Goal: Task Accomplishment & Management: Complete application form

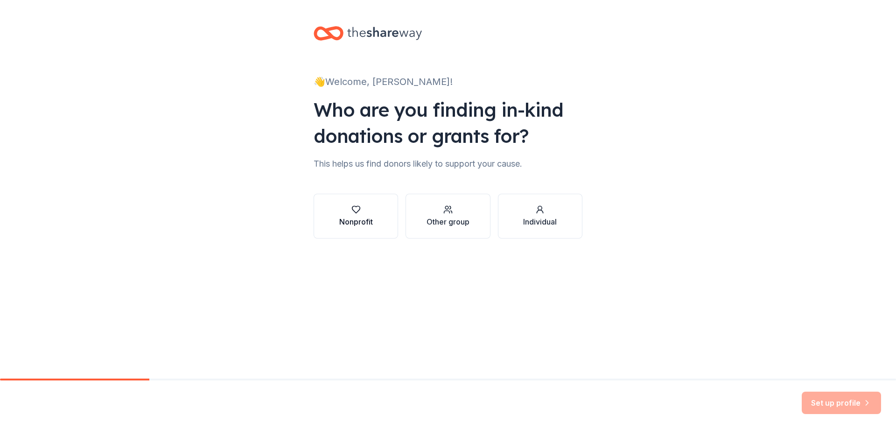
click at [347, 218] on div "Nonprofit" at bounding box center [356, 221] width 34 height 11
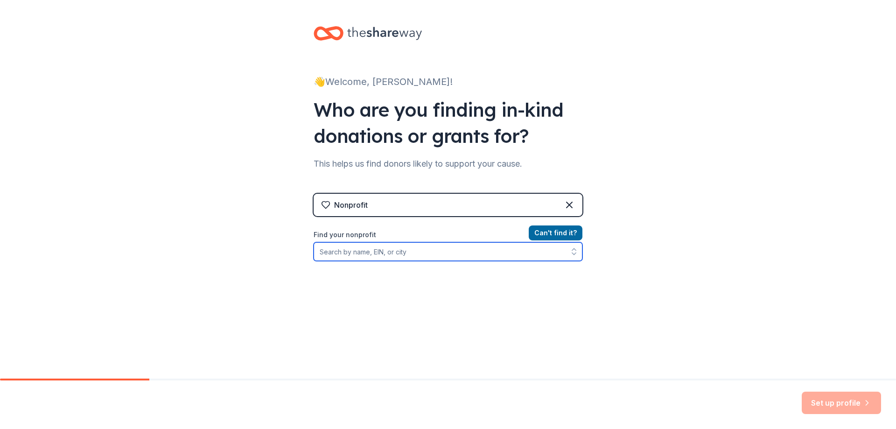
click at [359, 251] on input "Find your nonprofit" at bounding box center [447, 251] width 269 height 19
type input "boise public library foundation"
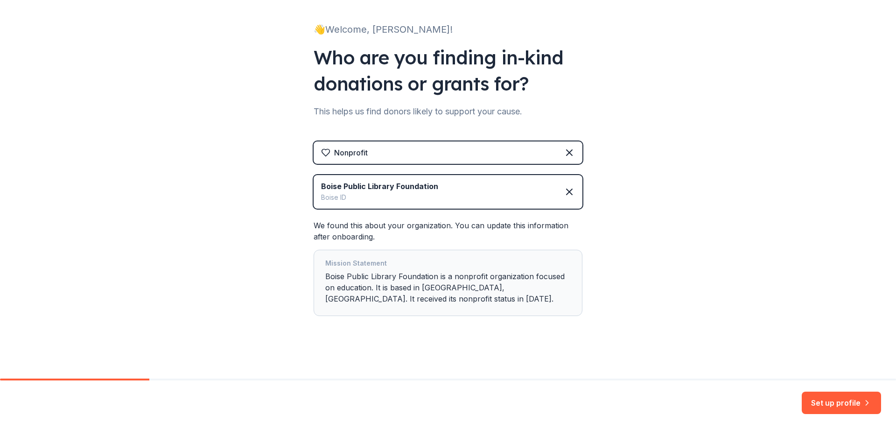
scroll to position [53, 0]
drag, startPoint x: 845, startPoint y: 397, endPoint x: 692, endPoint y: 332, distance: 166.0
click at [843, 397] on button "Set up profile" at bounding box center [840, 402] width 79 height 22
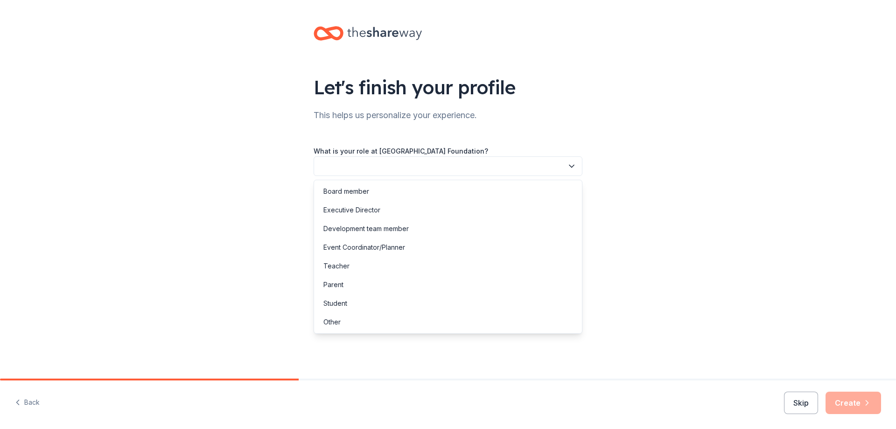
click at [352, 167] on button "button" at bounding box center [447, 166] width 269 height 20
click at [357, 190] on div "Board member" at bounding box center [346, 191] width 46 height 11
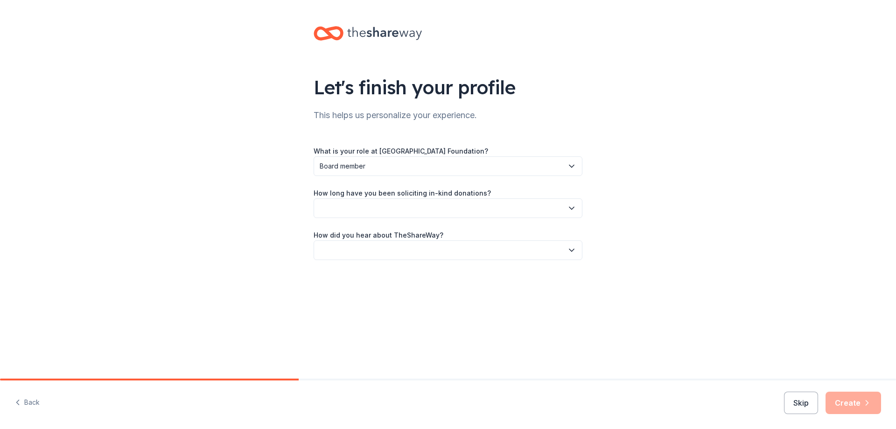
click at [350, 203] on button "button" at bounding box center [447, 208] width 269 height 20
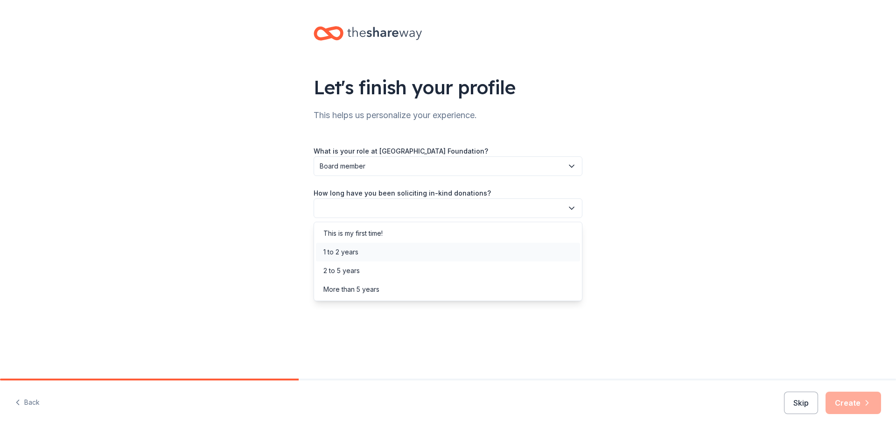
click at [348, 255] on div "1 to 2 years" at bounding box center [340, 251] width 35 height 11
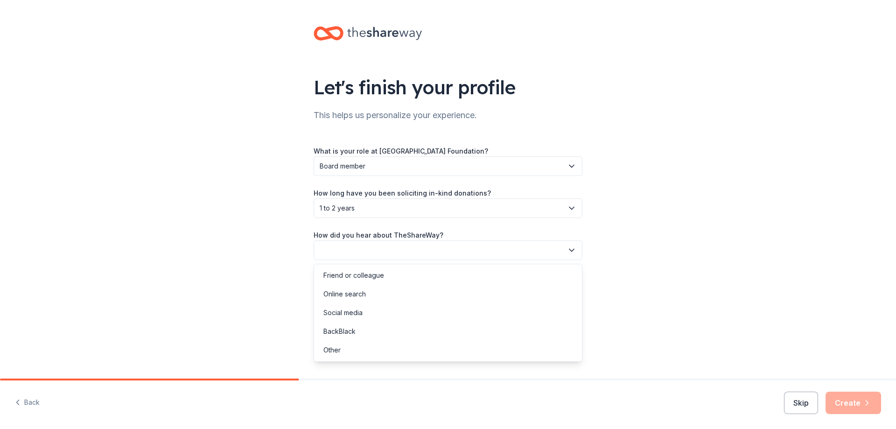
click at [348, 251] on button "button" at bounding box center [447, 250] width 269 height 20
click at [360, 295] on div "Online search" at bounding box center [344, 293] width 42 height 11
drag, startPoint x: 828, startPoint y: 404, endPoint x: 616, endPoint y: 293, distance: 238.9
click at [828, 403] on button "Create" at bounding box center [853, 402] width 56 height 22
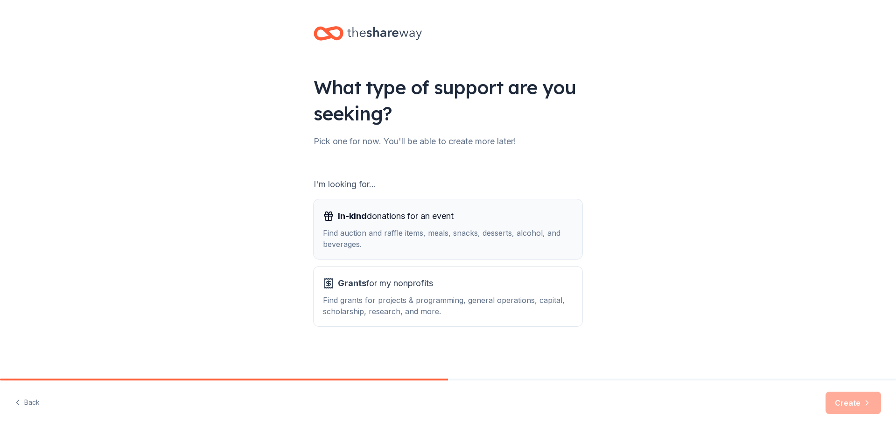
click at [407, 229] on div "Find auction and raffle items, meals, snacks, desserts, alcohol, and beverages." at bounding box center [448, 238] width 250 height 22
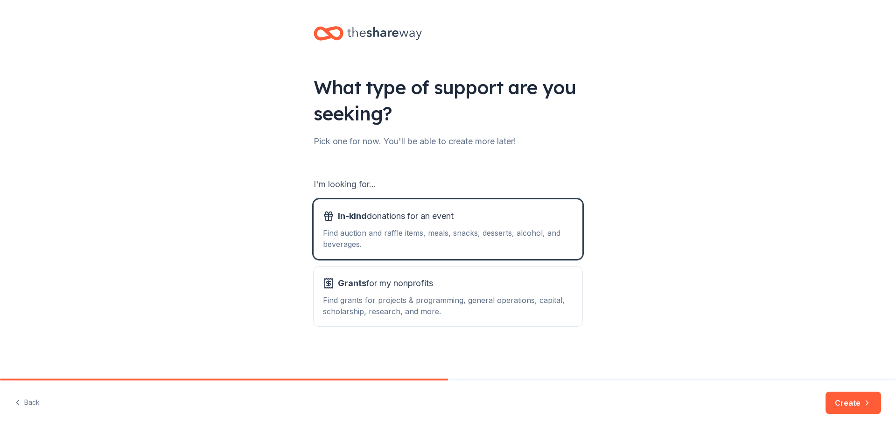
drag, startPoint x: 837, startPoint y: 395, endPoint x: 604, endPoint y: 290, distance: 255.5
click at [836, 395] on button "Create" at bounding box center [853, 402] width 56 height 22
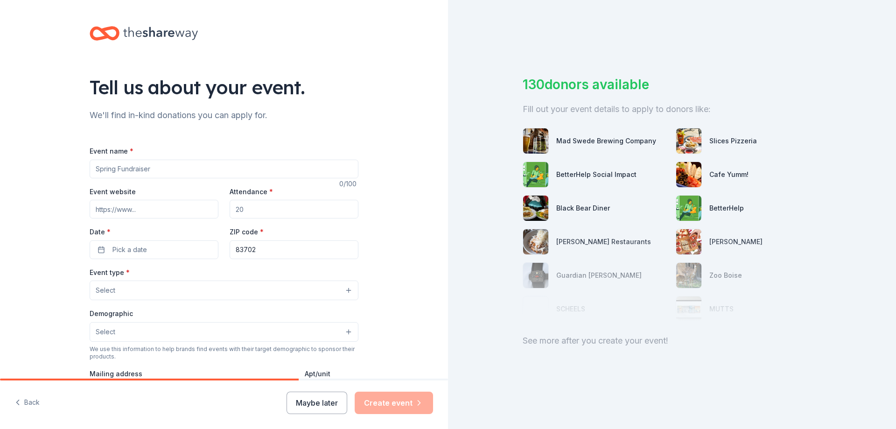
click at [238, 166] on input "Event name *" at bounding box center [224, 169] width 269 height 19
type input "Bingo Night"
drag, startPoint x: 244, startPoint y: 210, endPoint x: 216, endPoint y: 207, distance: 27.7
click at [215, 211] on div "Event website Attendance * Date * Pick a date ZIP code * 83702" at bounding box center [224, 222] width 269 height 73
type input "150"
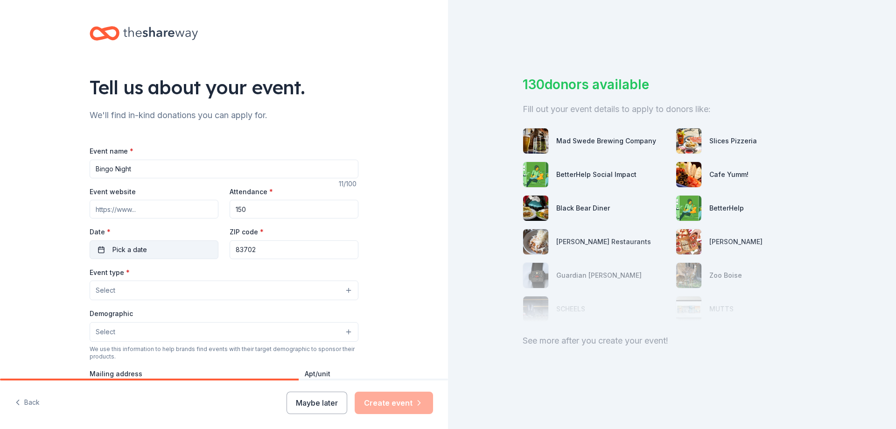
click at [162, 247] on button "Pick a date" at bounding box center [154, 249] width 129 height 19
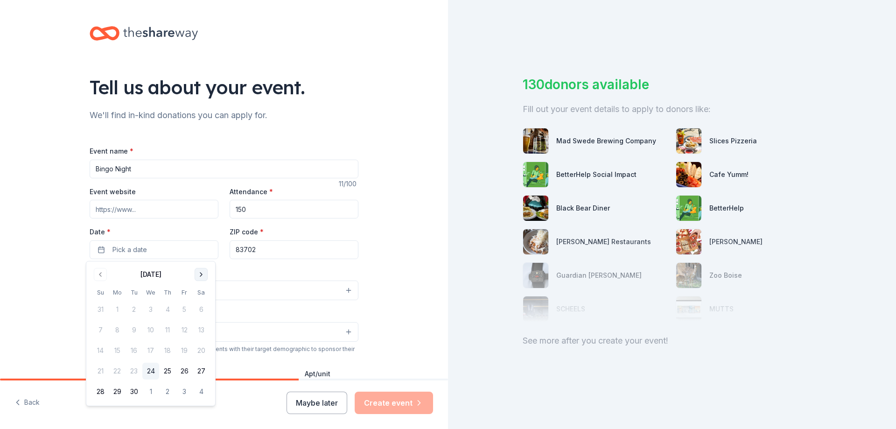
click at [204, 274] on button "Go to next month" at bounding box center [201, 274] width 13 height 13
click at [136, 308] on button "2" at bounding box center [133, 309] width 17 height 17
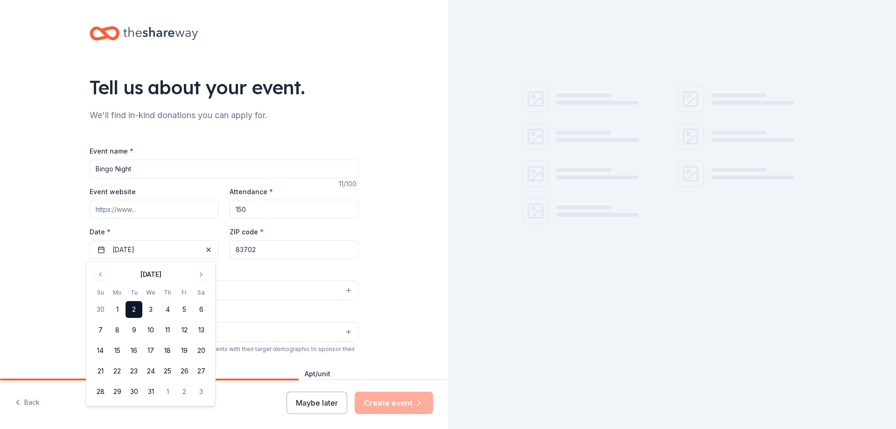
click at [376, 265] on div "Tell us about your event. We'll find in-kind donations you can apply for. Event…" at bounding box center [224, 310] width 448 height 621
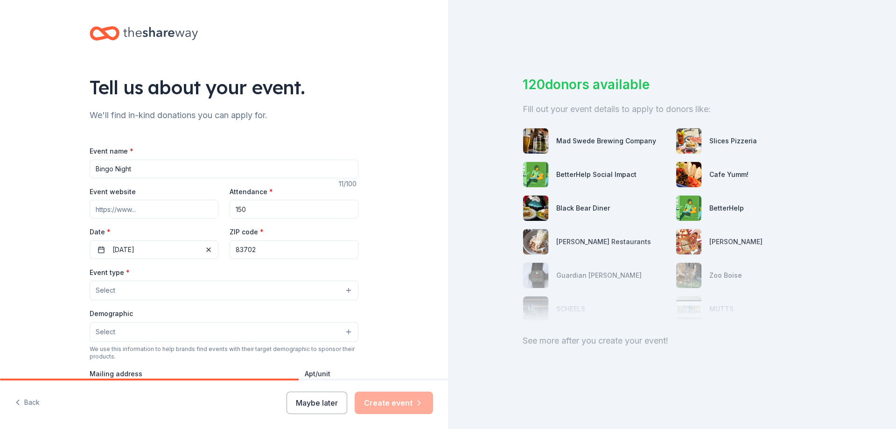
click at [251, 286] on button "Select" at bounding box center [224, 290] width 269 height 20
click at [207, 249] on div "Event name * Bingo Night 11 /100 Event website Attendance * 150 Date * 12/02/20…" at bounding box center [224, 360] width 269 height 431
click at [204, 249] on span "button" at bounding box center [208, 249] width 11 height 11
click at [187, 247] on button "Pick a date" at bounding box center [154, 249] width 129 height 19
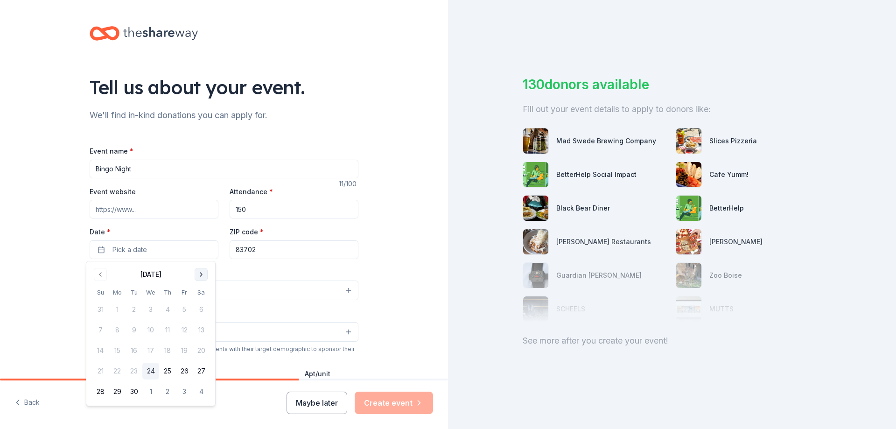
click at [201, 272] on button "Go to next month" at bounding box center [201, 274] width 13 height 13
click at [131, 308] on button "2" at bounding box center [133, 309] width 17 height 17
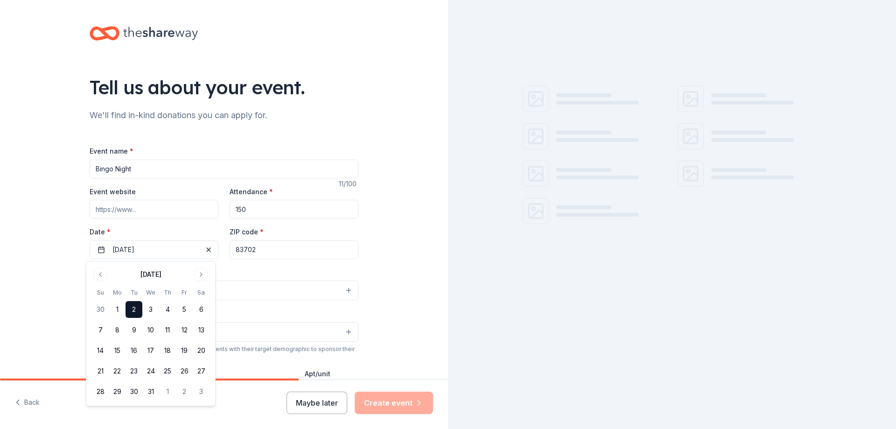
click at [69, 298] on div "Tell us about your event. We'll find in-kind donations you can apply for. Event…" at bounding box center [224, 310] width 448 height 621
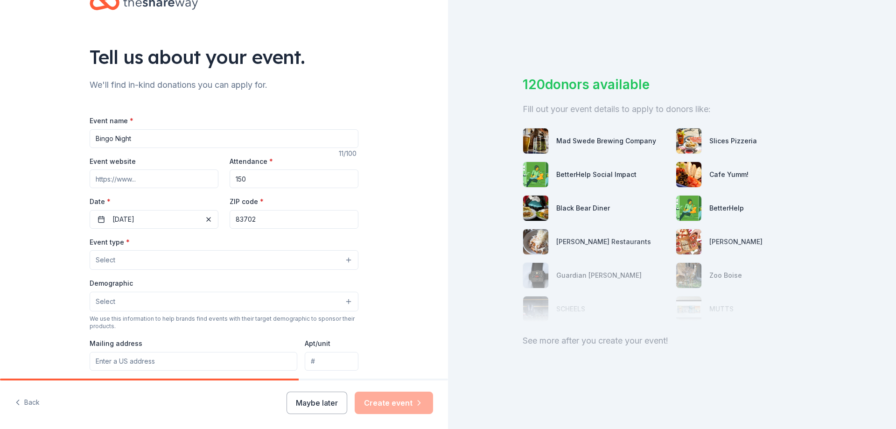
scroll to position [47, 0]
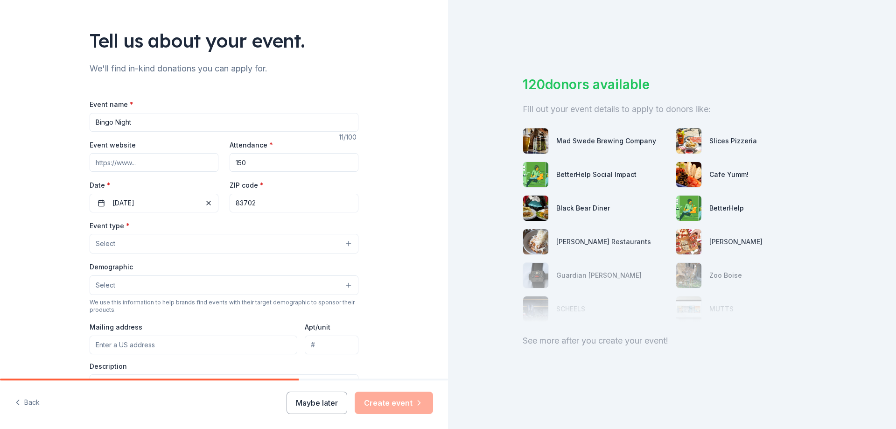
click at [115, 243] on button "Select" at bounding box center [224, 244] width 269 height 20
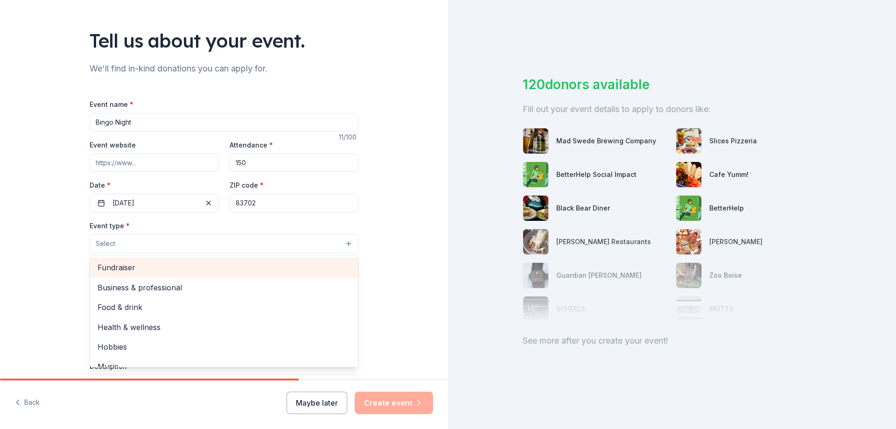
click at [154, 272] on span "Fundraiser" at bounding box center [223, 267] width 253 height 12
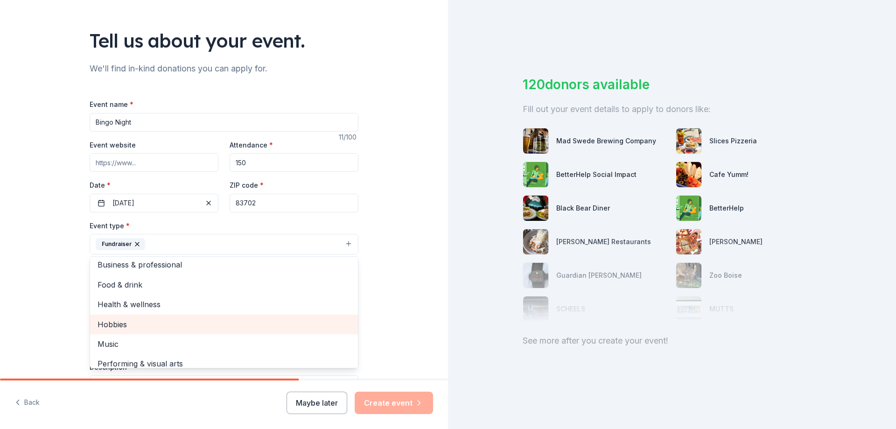
scroll to position [0, 0]
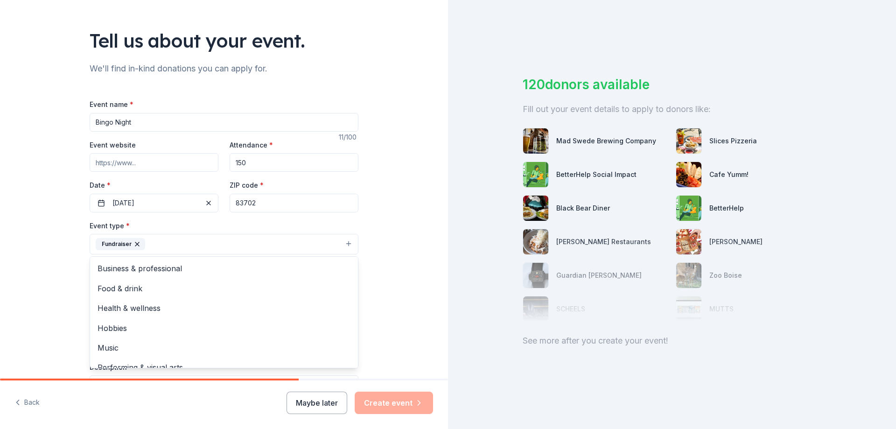
click at [53, 267] on div "Tell us about your event. We'll find in-kind donations you can apply for. Event…" at bounding box center [224, 264] width 448 height 622
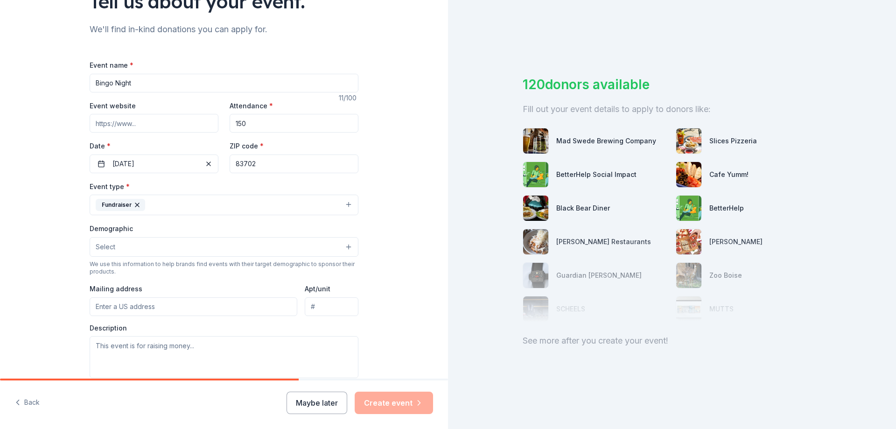
scroll to position [140, 0]
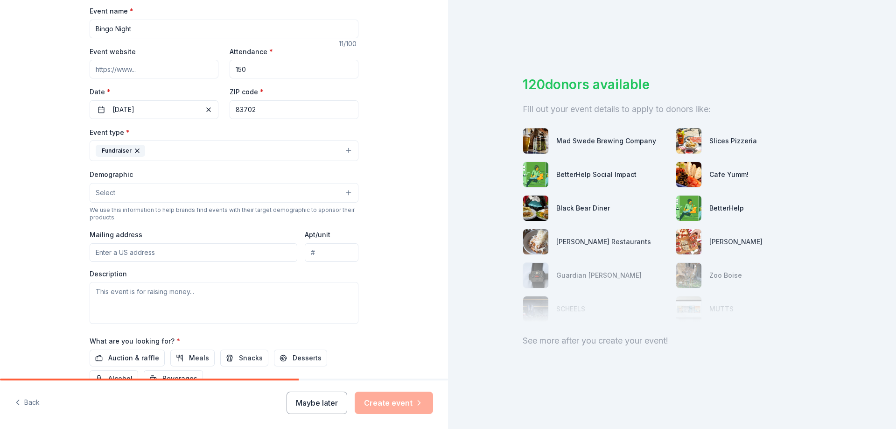
click at [122, 193] on button "Select" at bounding box center [224, 193] width 269 height 20
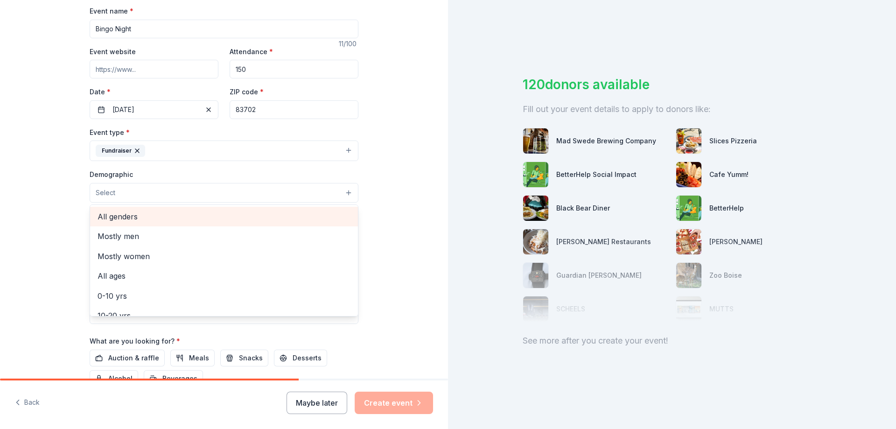
click at [121, 219] on span "All genders" at bounding box center [223, 216] width 253 height 12
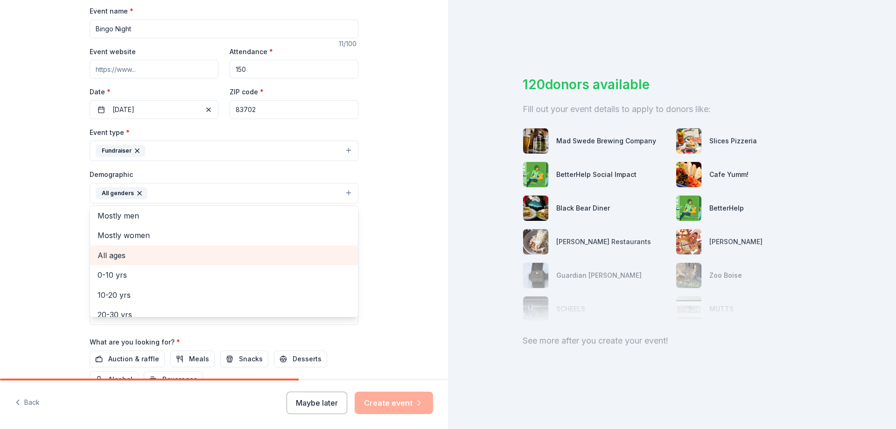
scroll to position [0, 0]
click at [113, 252] on span "All ages" at bounding box center [223, 257] width 253 height 12
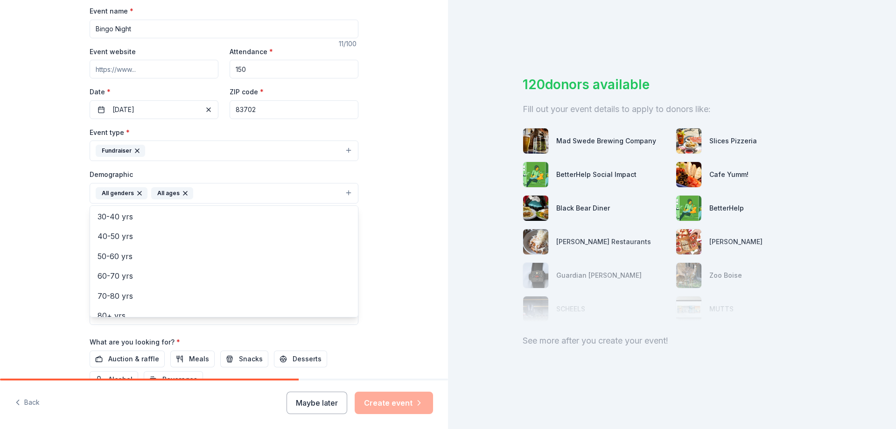
scroll to position [110, 0]
click at [75, 256] on div "Tell us about your event. We'll find in-kind donations you can apply for. Event…" at bounding box center [224, 171] width 299 height 623
click at [106, 256] on input "Mailing address" at bounding box center [194, 253] width 208 height 19
click at [58, 298] on div "Tell us about your event. We'll find in-kind donations you can apply for. Event…" at bounding box center [224, 171] width 448 height 623
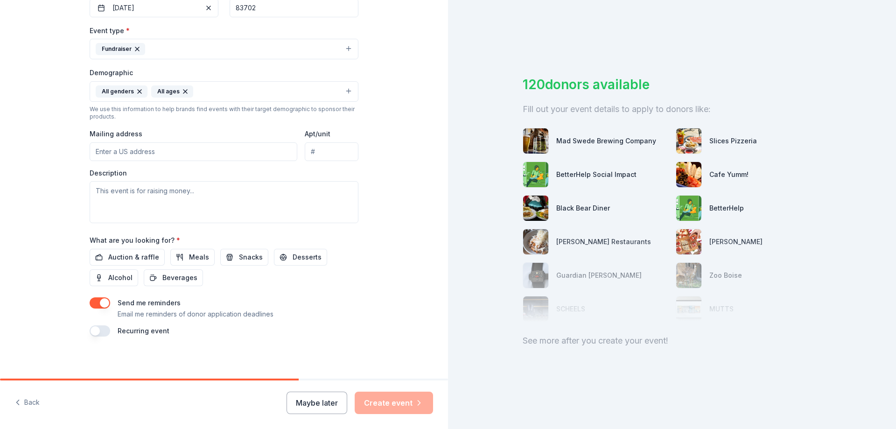
scroll to position [244, 0]
click at [135, 155] on input "Mailing address" at bounding box center [194, 148] width 208 height 19
type input "122 W Crestline Dr"
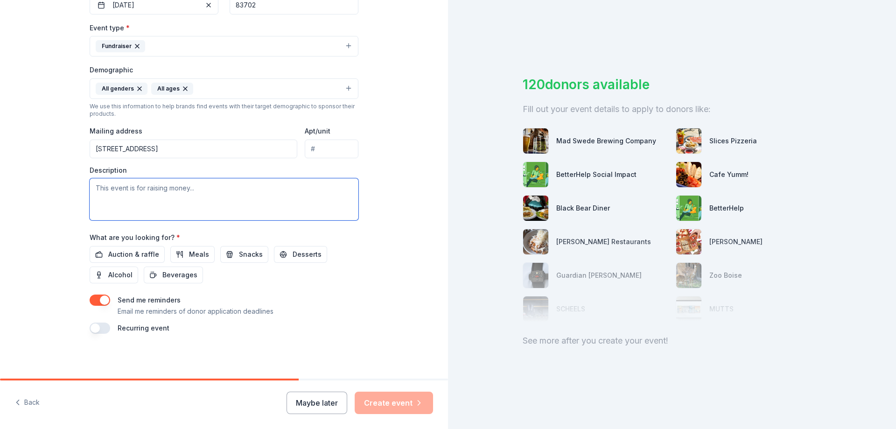
click at [164, 195] on textarea at bounding box center [224, 199] width 269 height 42
click at [137, 199] on textarea at bounding box center [224, 199] width 269 height 42
paste textarea "Welcome to Bingo Night! We're raising friends and funds for the Boise Public Li…"
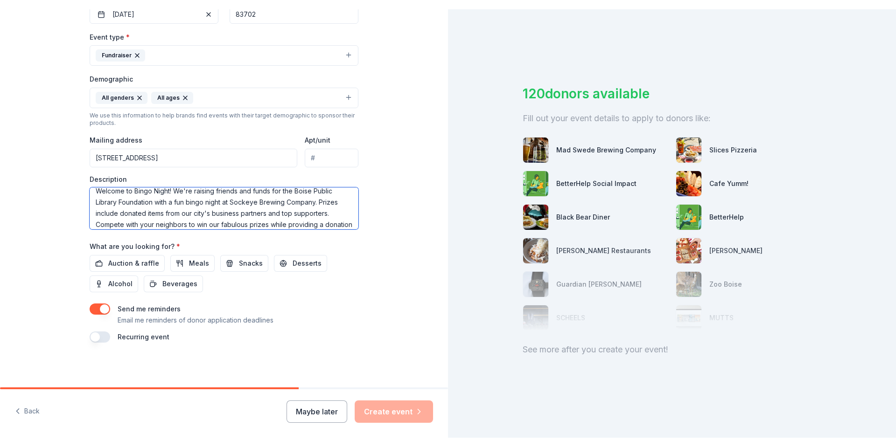
scroll to position [0, 0]
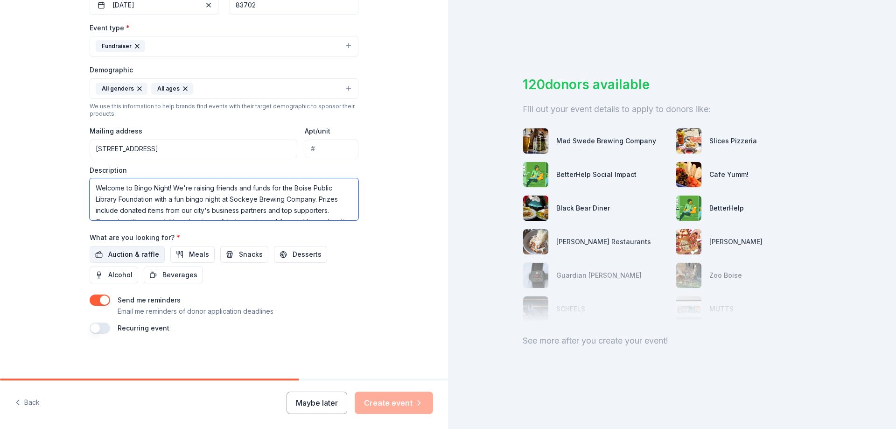
type textarea "Welcome to Bingo Night! We're raising friends and funds for the Boise Public Li…"
click at [97, 253] on button "Auction & raffle" at bounding box center [127, 254] width 75 height 17
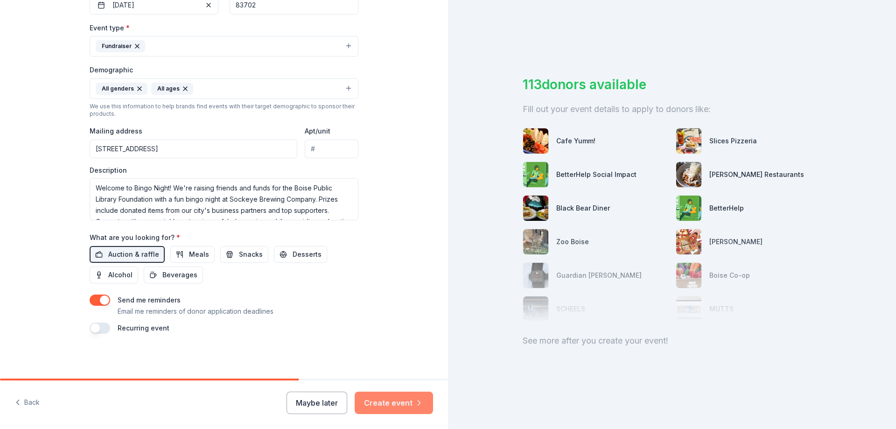
click at [378, 399] on button "Create event" at bounding box center [394, 402] width 78 height 22
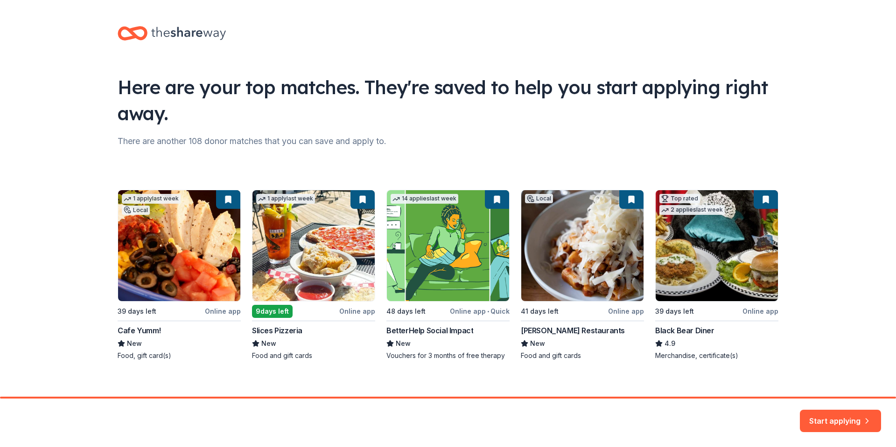
scroll to position [8, 0]
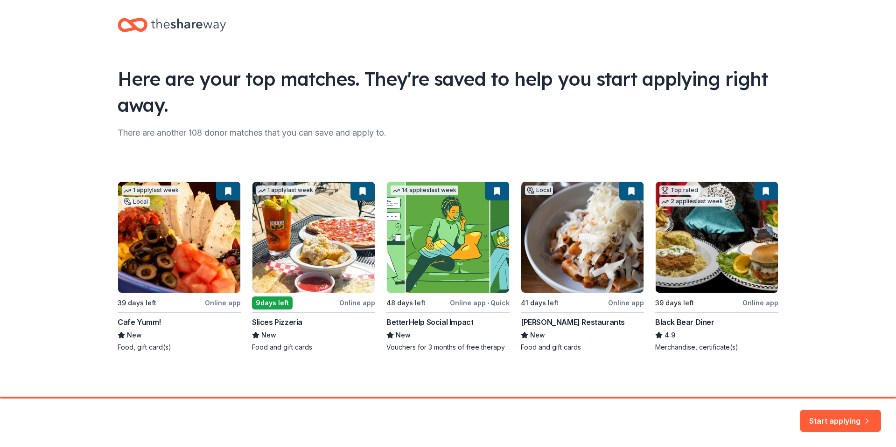
click at [439, 243] on div "1 apply last week Local 39 days left Online app Cafe Yumm! New Food, gift card(…" at bounding box center [448, 266] width 661 height 171
click at [822, 415] on button "Start applying" at bounding box center [840, 415] width 81 height 22
click at [852, 418] on div "Start applying" at bounding box center [840, 421] width 81 height 22
click at [828, 418] on div "Start applying" at bounding box center [840, 421] width 81 height 22
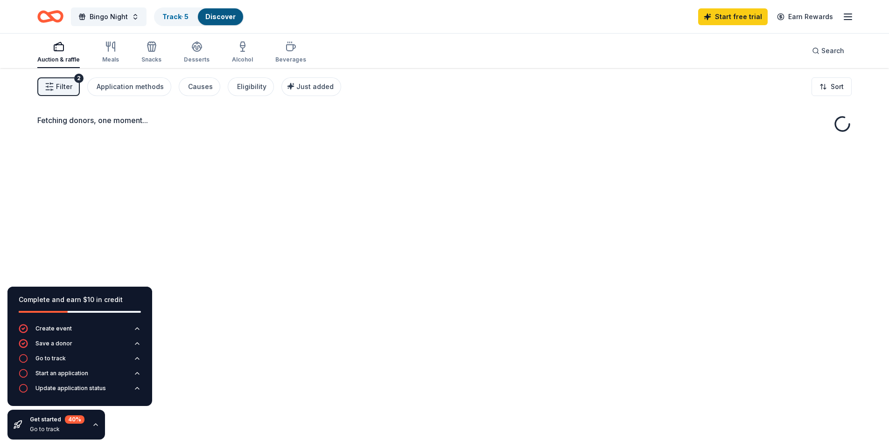
click at [401, 35] on div "Auction & raffle Meals Snacks Desserts Alcohol Beverages Search" at bounding box center [444, 51] width 814 height 35
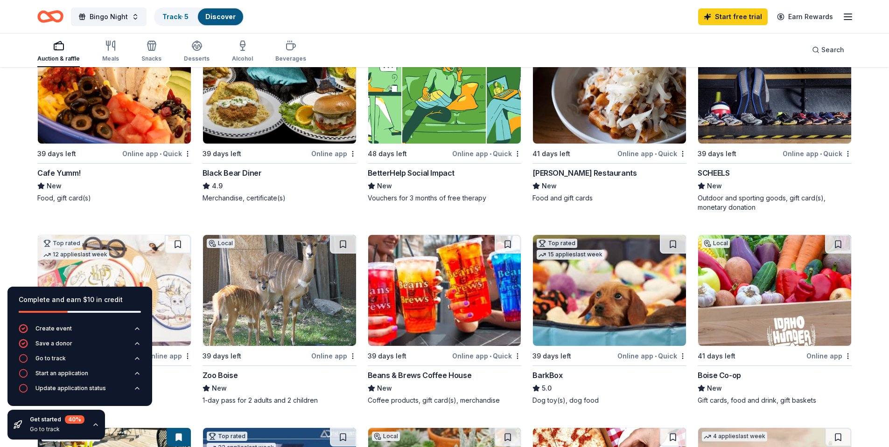
scroll to position [140, 0]
click at [609, 276] on img at bounding box center [609, 290] width 153 height 111
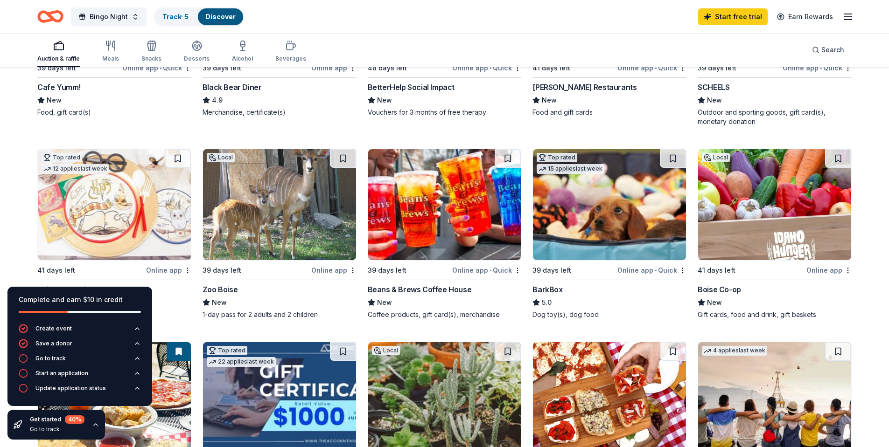
scroll to position [233, 0]
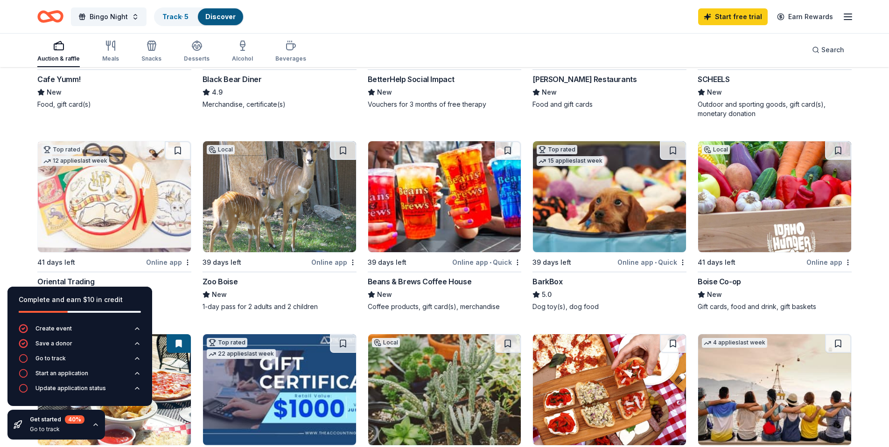
click at [284, 201] on img at bounding box center [279, 196] width 153 height 111
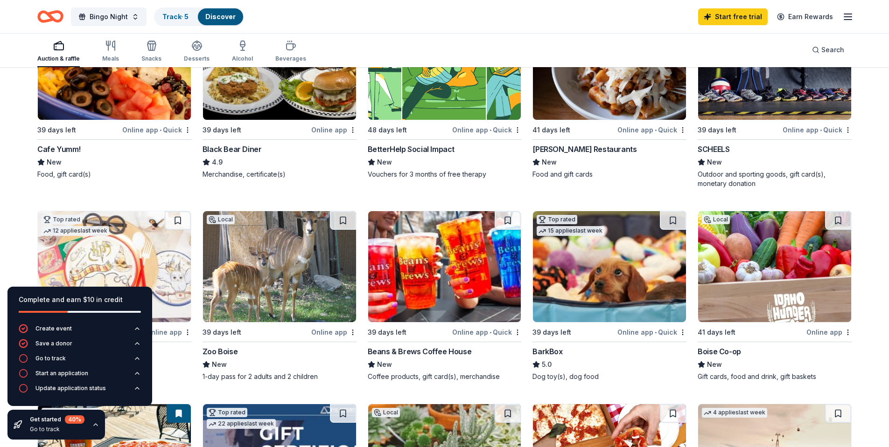
scroll to position [0, 0]
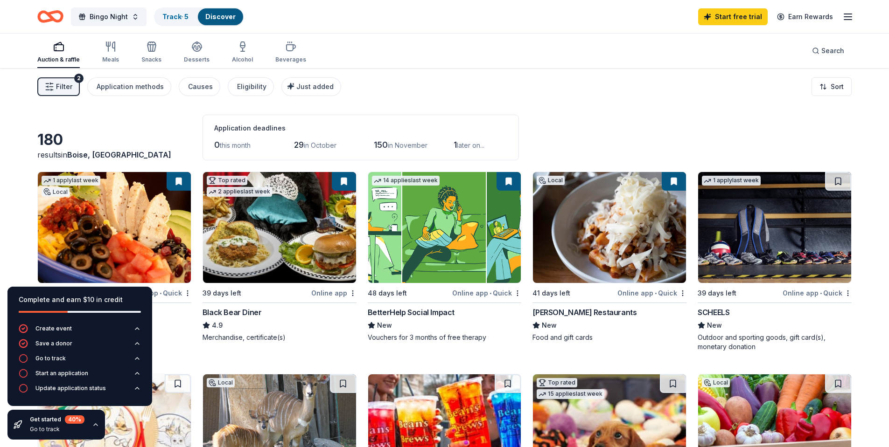
click at [441, 230] on img at bounding box center [444, 227] width 153 height 111
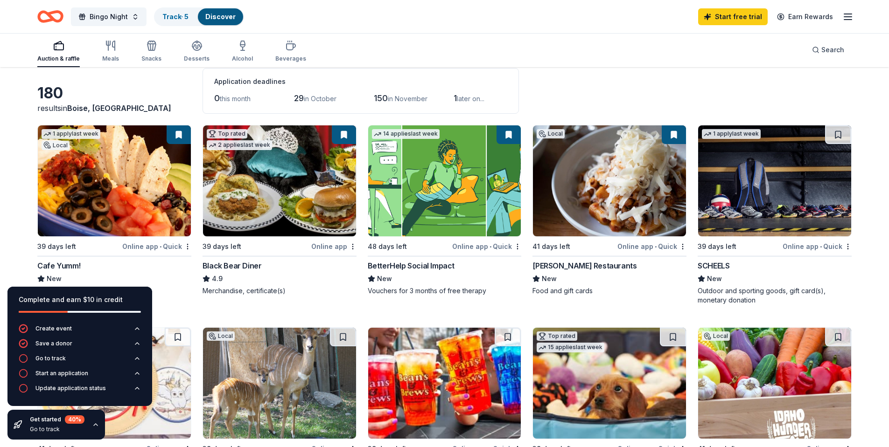
click at [759, 187] on img at bounding box center [774, 180] width 153 height 111
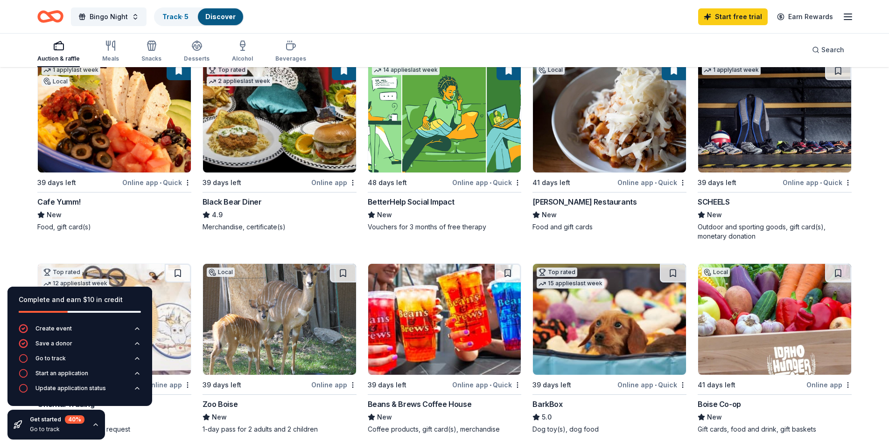
scroll to position [0, 0]
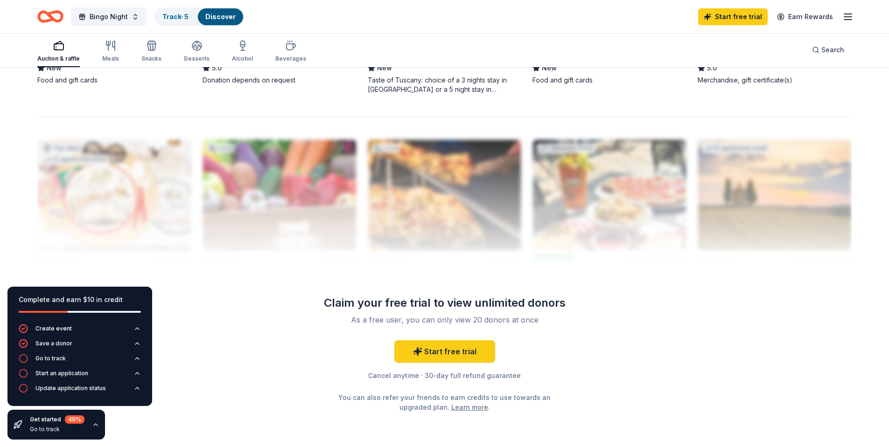
scroll to position [886, 0]
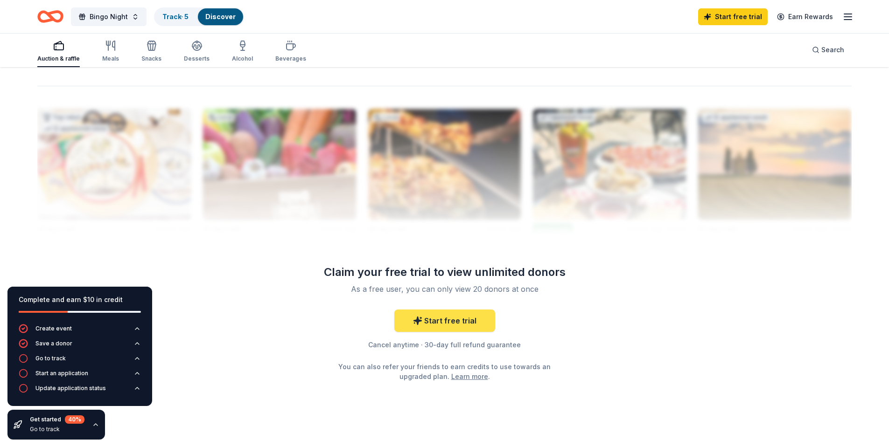
click at [465, 319] on link "Start free trial" at bounding box center [444, 321] width 101 height 22
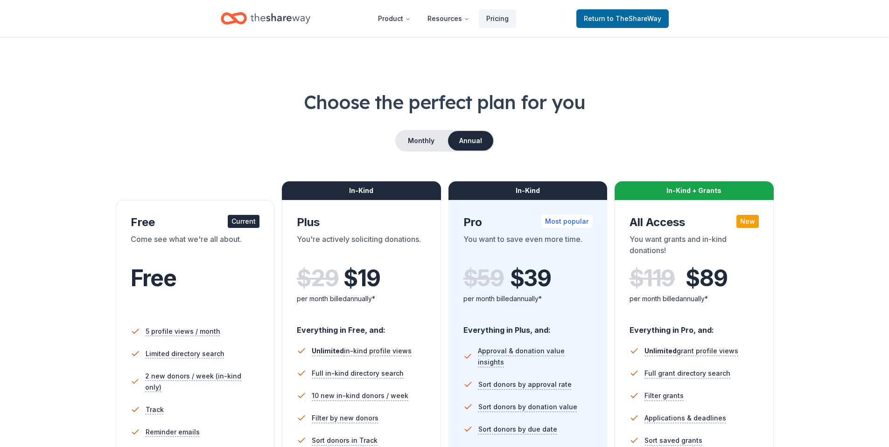
click at [157, 132] on div "Monthly Annual" at bounding box center [444, 140] width 814 height 21
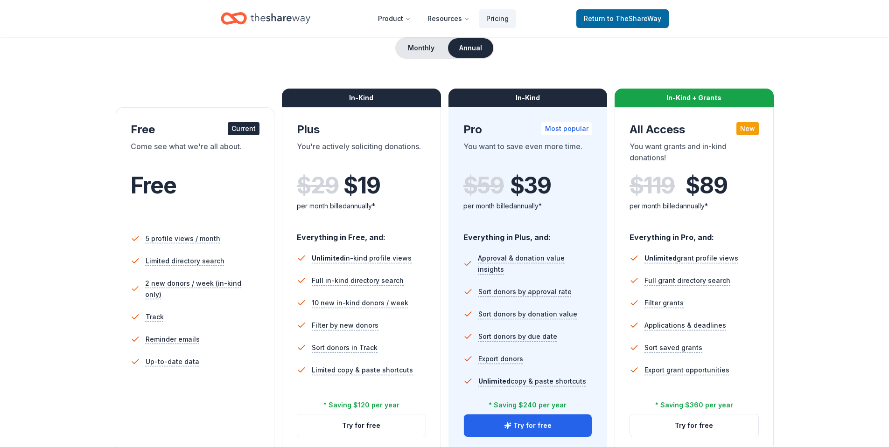
scroll to position [93, 0]
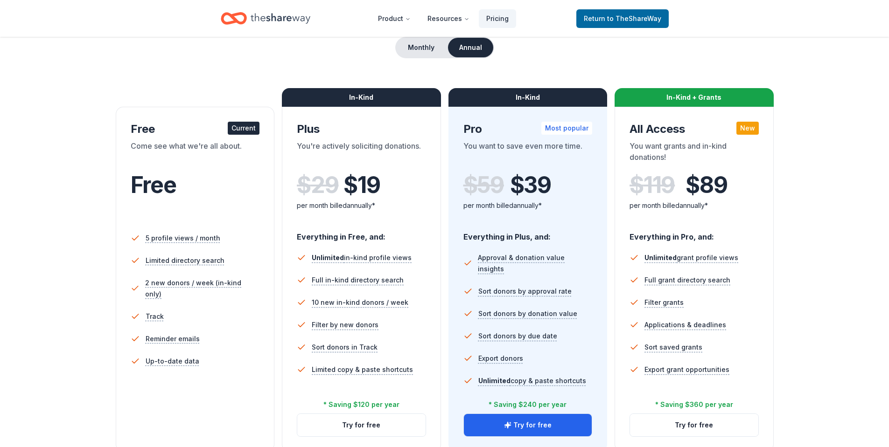
drag, startPoint x: 91, startPoint y: 225, endPoint x: 92, endPoint y: 216, distance: 9.8
click at [91, 225] on div "Choose the perfect plan for you Monthly Annual Free Current Come see what we're…" at bounding box center [444, 224] width 814 height 456
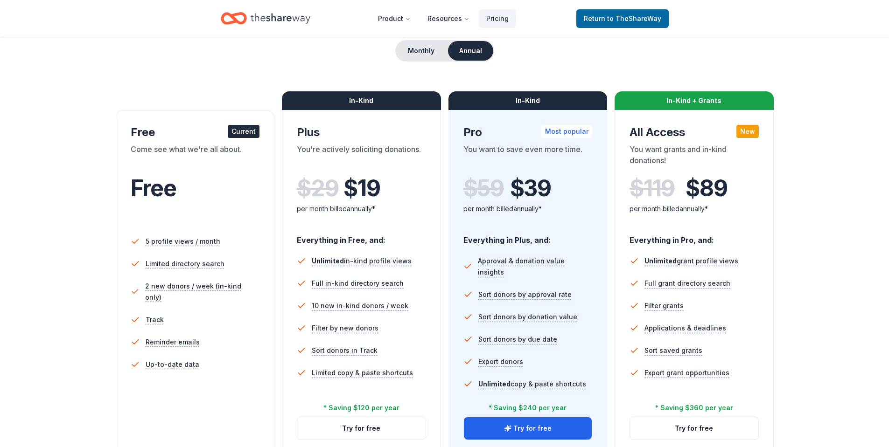
scroll to position [0, 0]
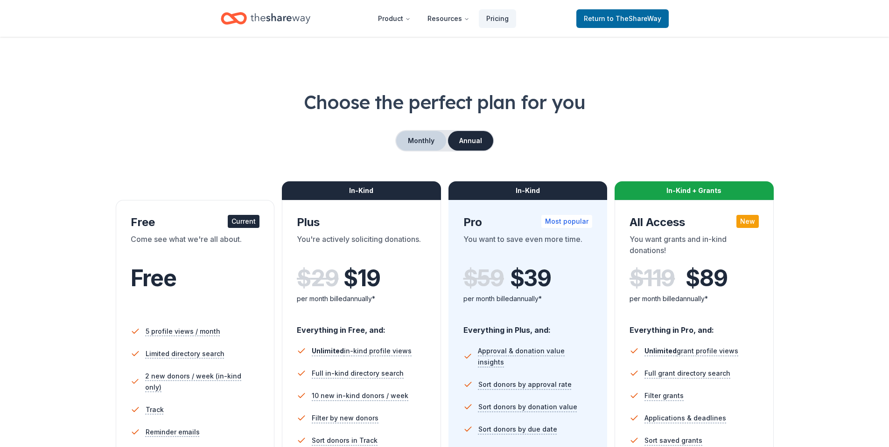
click at [405, 140] on button "Monthly" at bounding box center [421, 141] width 50 height 20
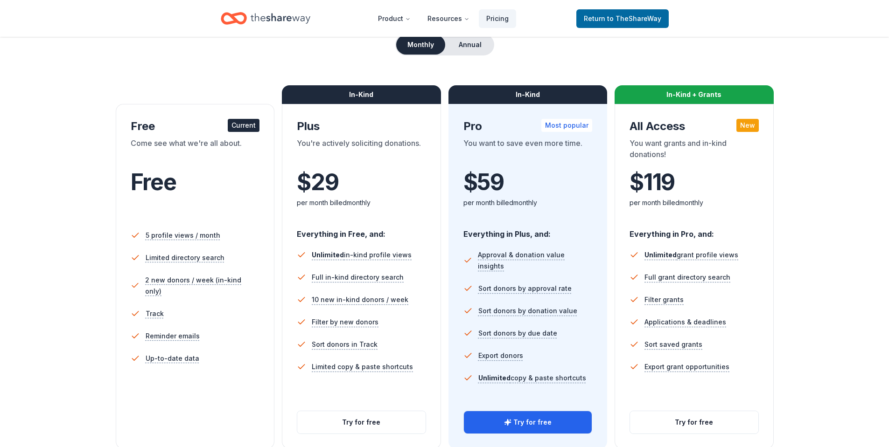
scroll to position [140, 0]
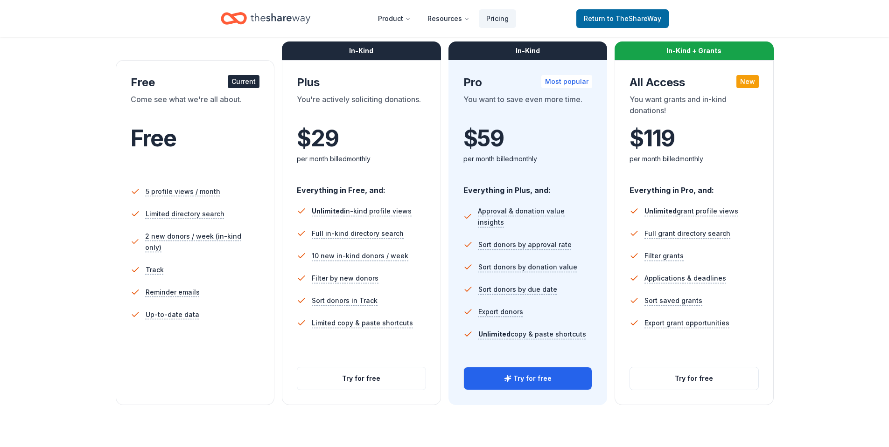
click at [92, 163] on div "Choose the perfect plan for you Monthly Annual Free Current Come see what we're…" at bounding box center [444, 177] width 814 height 456
click at [95, 192] on div "Choose the perfect plan for you Monthly Annual Free Current Come see what we're…" at bounding box center [444, 177] width 814 height 456
click at [356, 376] on button "Try for free" at bounding box center [361, 379] width 128 height 22
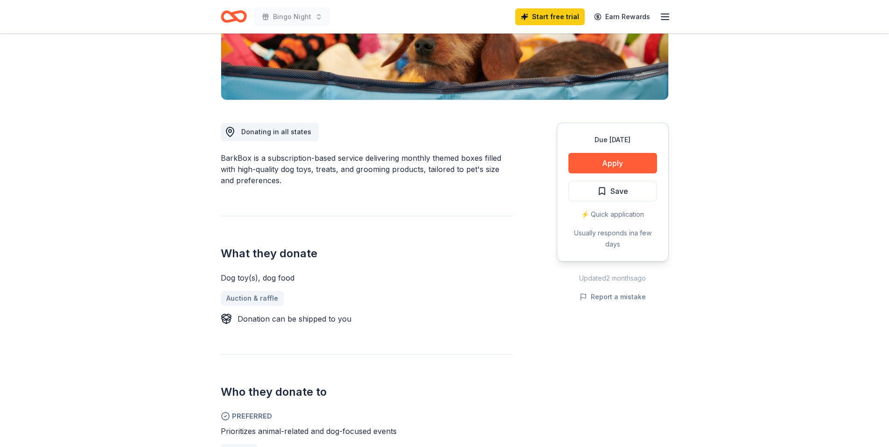
scroll to position [187, 0]
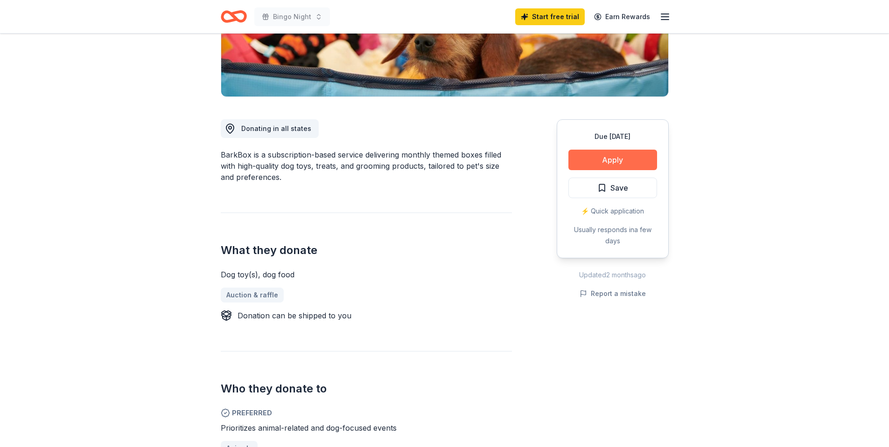
click at [612, 158] on button "Apply" at bounding box center [612, 160] width 89 height 21
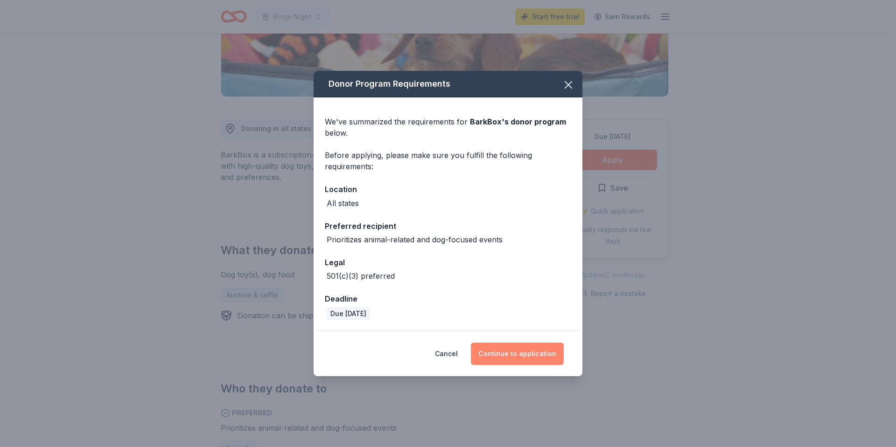
click at [528, 353] on button "Continue to application" at bounding box center [517, 354] width 93 height 22
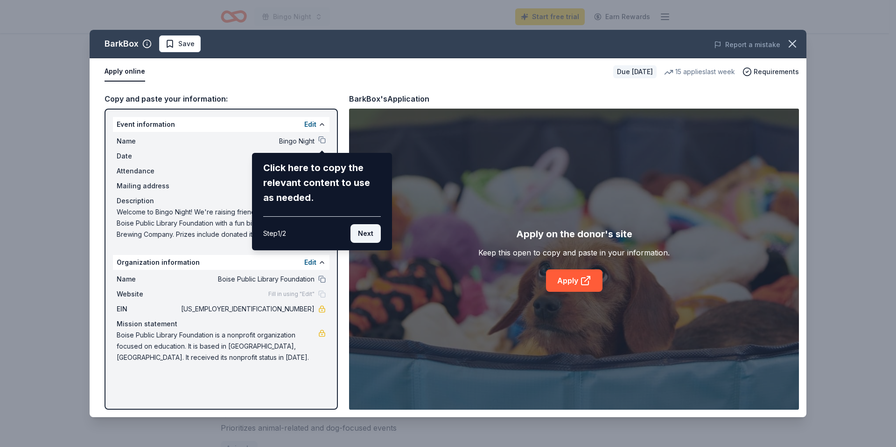
click at [359, 229] on button "Next" at bounding box center [365, 233] width 30 height 19
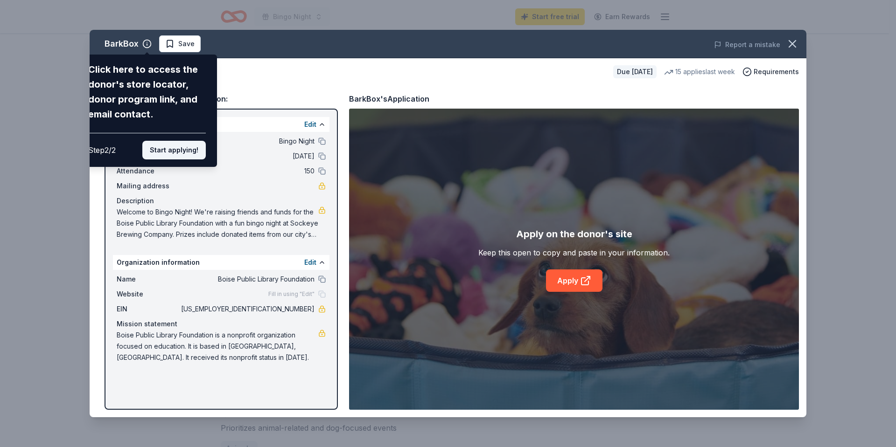
click at [174, 152] on button "Start applying!" at bounding box center [173, 150] width 63 height 19
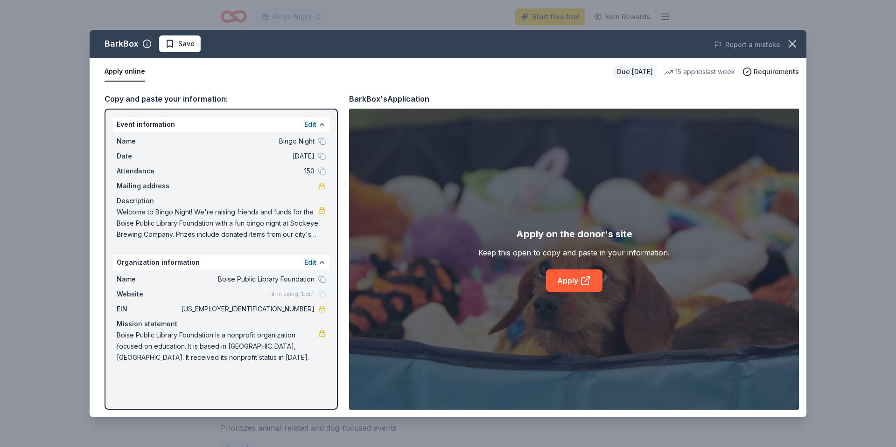
click at [574, 281] on div "BarkBox Save Report a mistake Apply online Due in 39 days 15 applies last week …" at bounding box center [448, 224] width 717 height 388
click at [571, 278] on div "BarkBox Save Report a mistake Apply online Due in 39 days 15 applies last week …" at bounding box center [448, 224] width 717 height 388
click at [581, 282] on div "BarkBox Save Report a mistake Apply online Due in 39 days 15 applies last week …" at bounding box center [448, 224] width 717 height 388
click at [426, 90] on div "BarkBox Save Report a mistake Apply online Due in 39 days 15 applies last week …" at bounding box center [448, 224] width 717 height 388
click at [148, 43] on div "BarkBox Save Report a mistake Apply online Due in 39 days 15 applies last week …" at bounding box center [448, 224] width 717 height 388
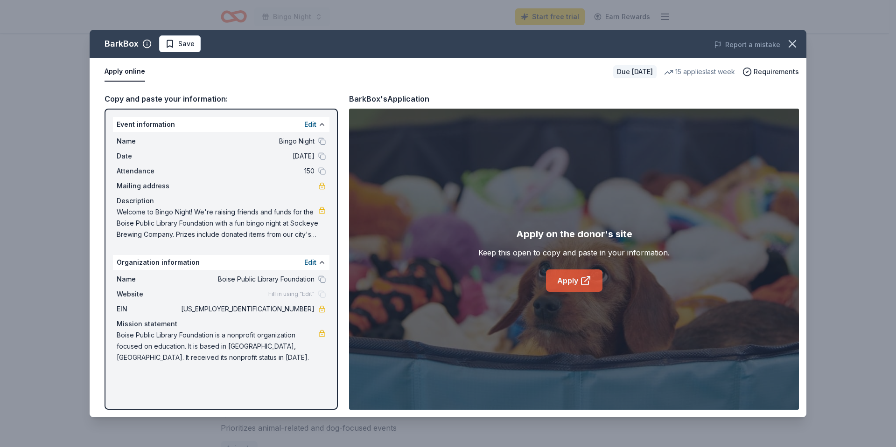
click at [571, 279] on link "Apply" at bounding box center [574, 281] width 56 height 22
click at [794, 45] on icon "button" at bounding box center [792, 43] width 13 height 13
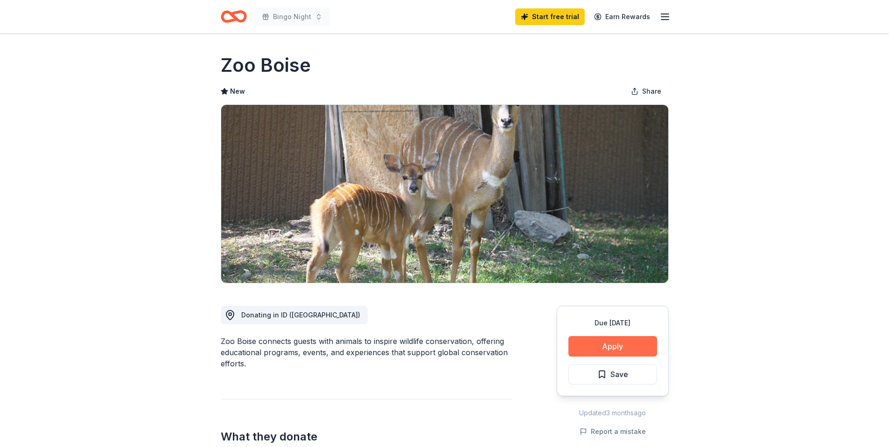
click at [618, 341] on button "Apply" at bounding box center [612, 346] width 89 height 21
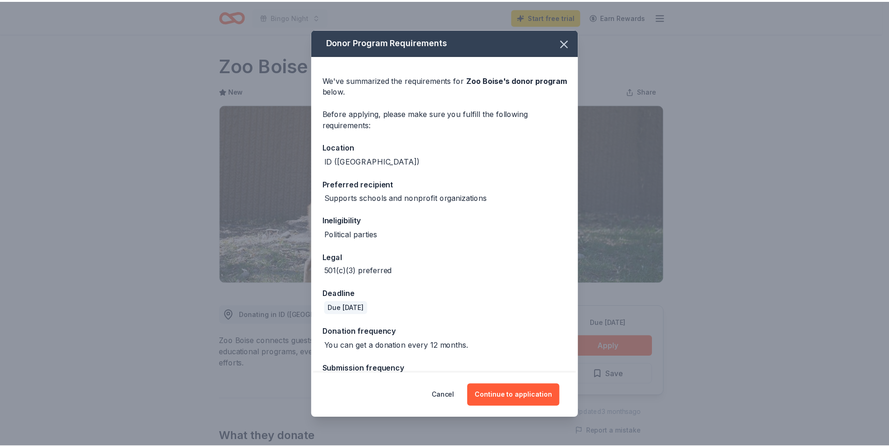
scroll to position [26, 0]
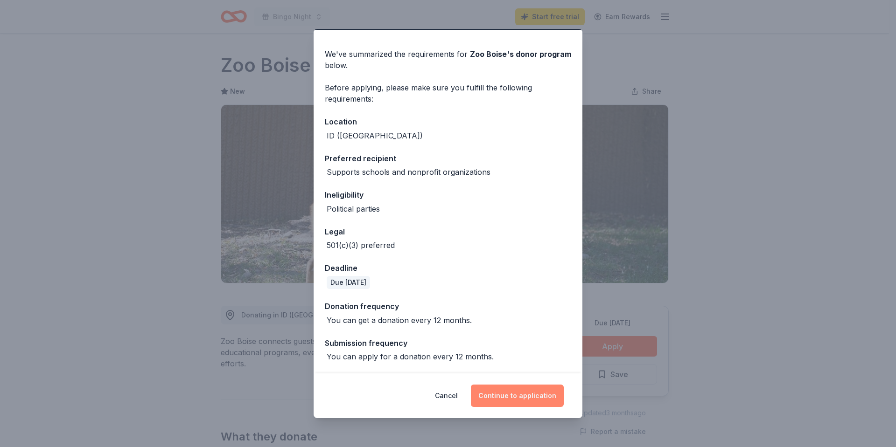
click at [516, 401] on button "Continue to application" at bounding box center [517, 396] width 93 height 22
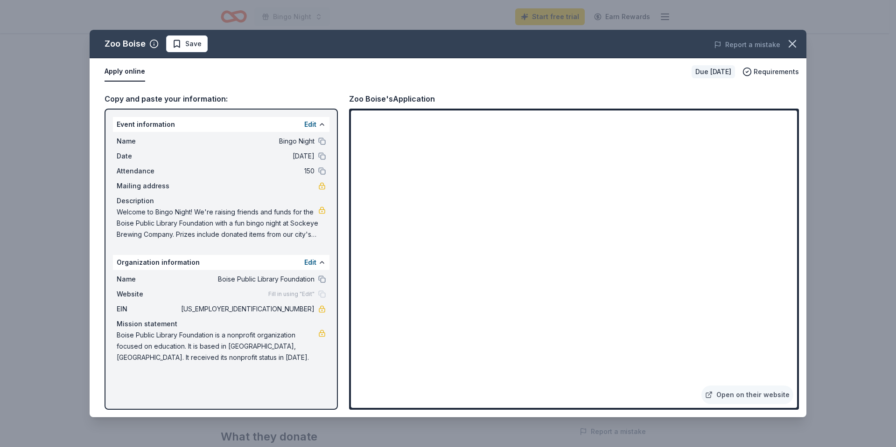
click at [766, 38] on div "Report a mistake" at bounding box center [666, 45] width 279 height 26
click at [765, 42] on button "Report a mistake" at bounding box center [747, 44] width 66 height 11
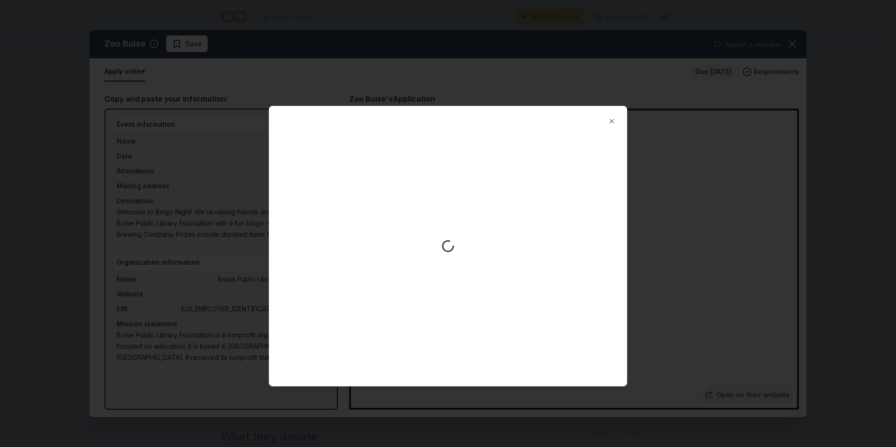
click at [501, 145] on div at bounding box center [447, 246] width 357 height 280
click at [608, 123] on button "Close" at bounding box center [611, 121] width 19 height 19
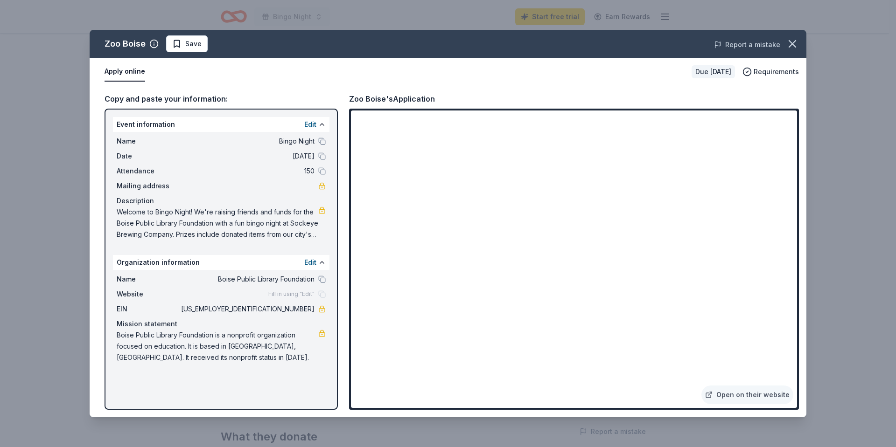
click at [753, 47] on button "Report a mistake" at bounding box center [747, 44] width 66 height 11
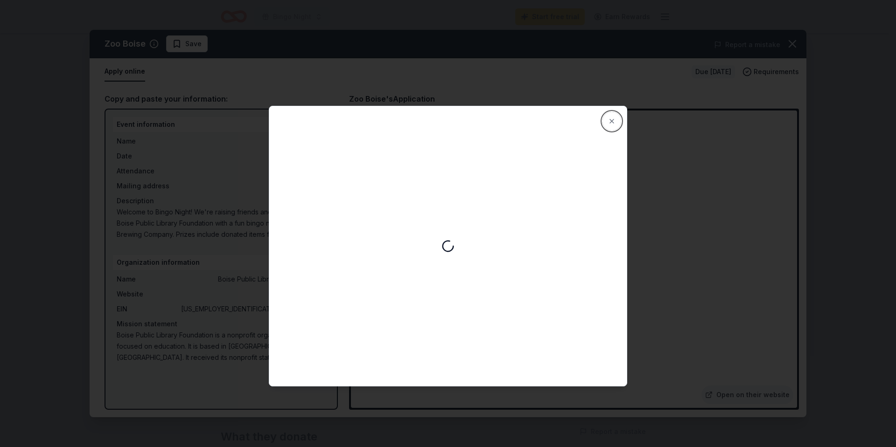
drag, startPoint x: 613, startPoint y: 125, endPoint x: 753, endPoint y: 63, distance: 152.7
click at [613, 124] on button "Close" at bounding box center [611, 121] width 19 height 19
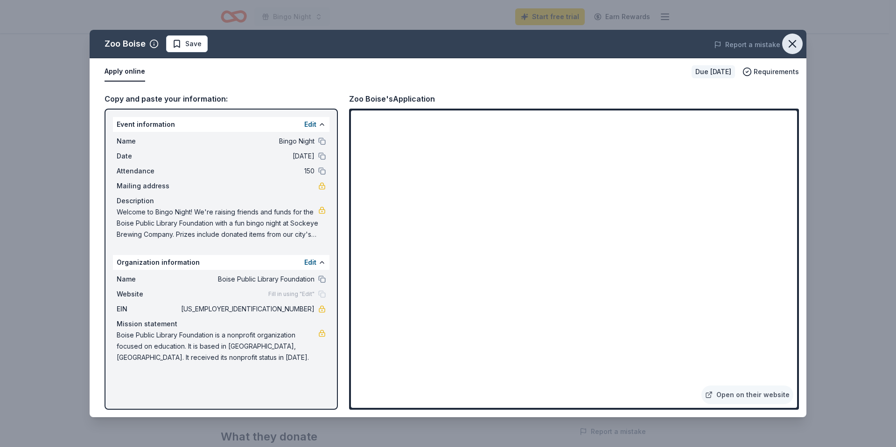
click at [787, 48] on icon "button" at bounding box center [792, 43] width 13 height 13
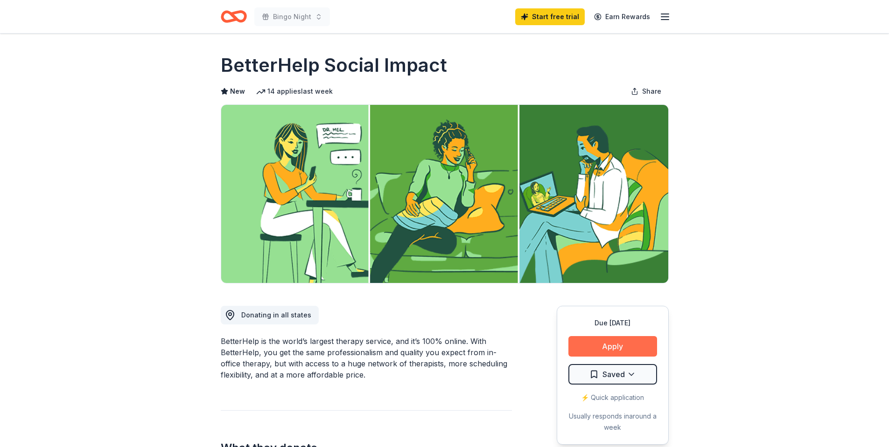
click at [601, 343] on button "Apply" at bounding box center [612, 346] width 89 height 21
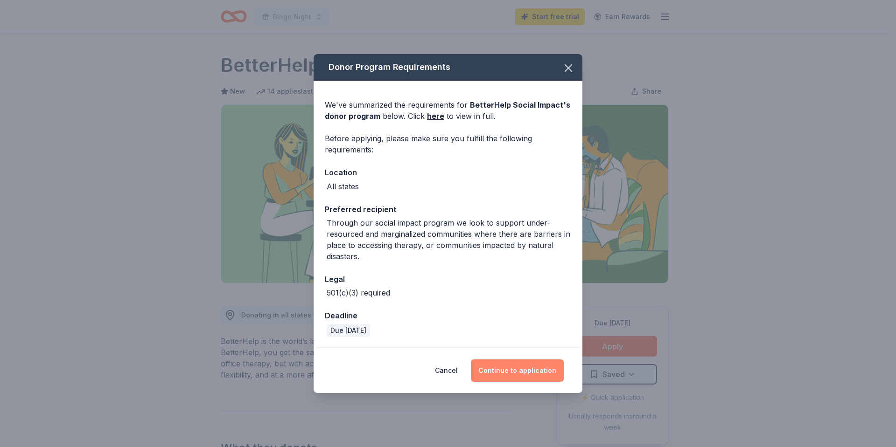
click at [519, 371] on button "Continue to application" at bounding box center [517, 371] width 93 height 22
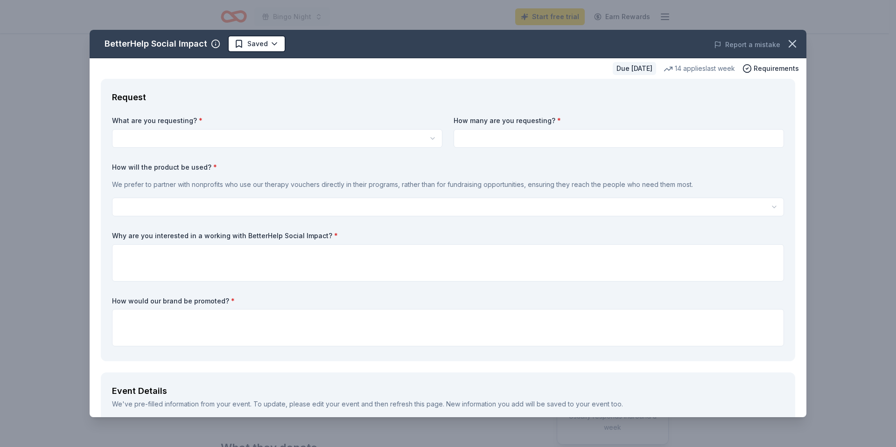
click at [182, 139] on html "Bingo Night Start free trial Earn Rewards Due in 48 days Share BetterHelp Socia…" at bounding box center [448, 223] width 896 height 447
select select "Vouchers for 3 months of free therapy"
drag, startPoint x: 201, startPoint y: 159, endPoint x: 528, endPoint y: 126, distance: 328.7
click at [512, 131] on input at bounding box center [618, 138] width 330 height 19
type input "1"
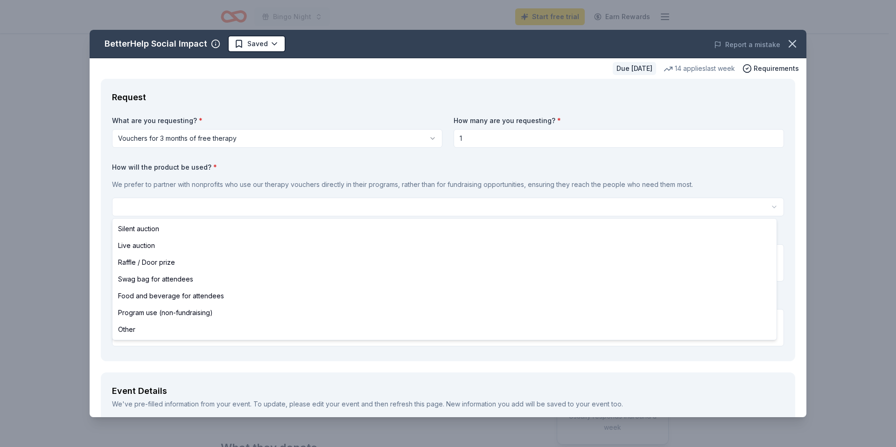
click at [425, 212] on html "Bingo Night Start free trial Earn Rewards Due in 48 days Share BetterHelp Socia…" at bounding box center [448, 223] width 896 height 447
select select "raffleDoorPrize"
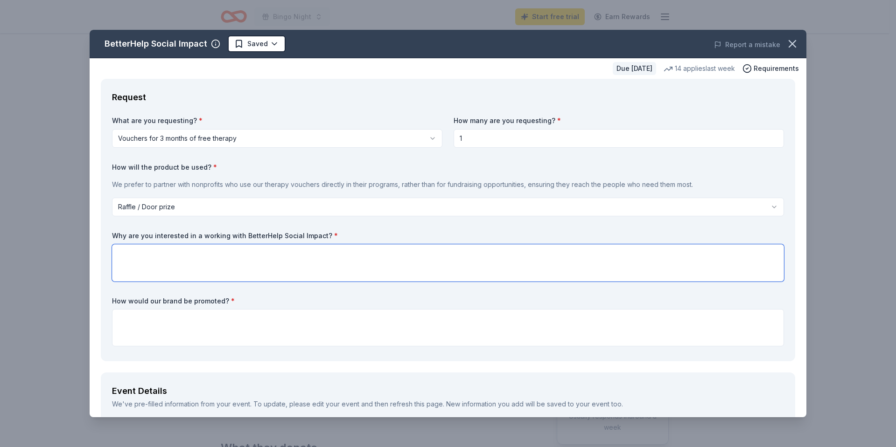
click at [230, 265] on textarea at bounding box center [448, 262] width 672 height 37
click at [297, 254] on textarea "Our libraries serve every community member, including those that are unable to …" at bounding box center [448, 262] width 672 height 37
click at [708, 262] on textarea "Our libraries serve every community member, including any that are unable to ac…" at bounding box center [448, 262] width 672 height 37
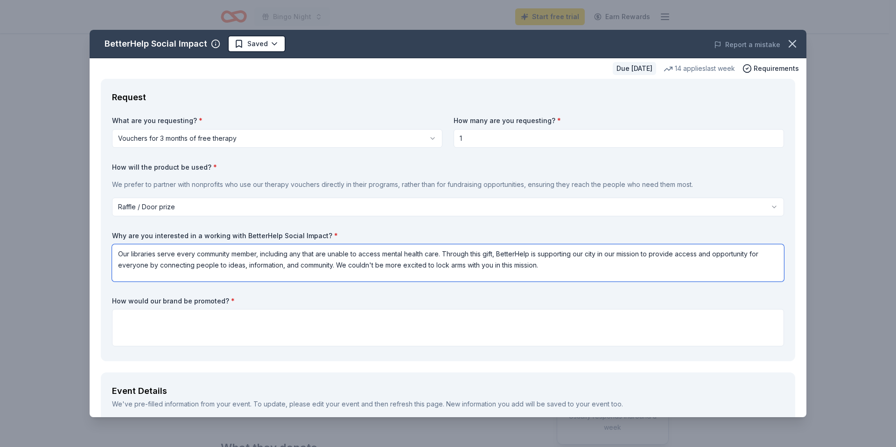
type textarea "Our libraries serve every community member, including any that are unable to ac…"
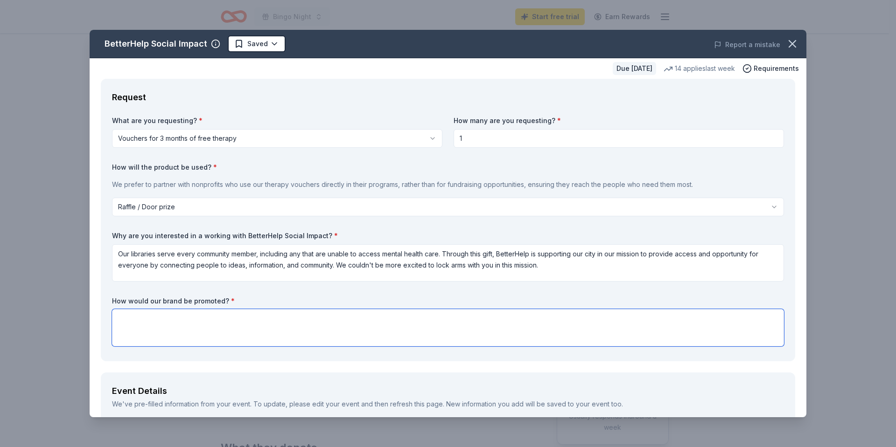
click at [218, 322] on textarea at bounding box center [448, 327] width 672 height 37
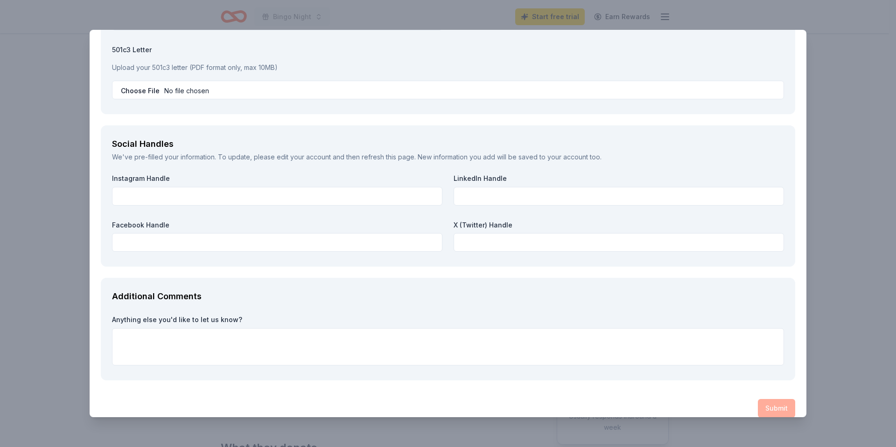
scroll to position [1012, 0]
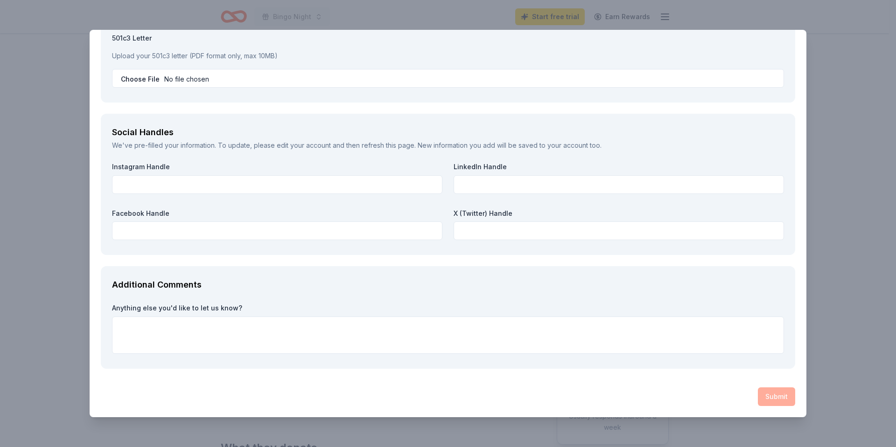
type textarea "BetterHelp will be featured as a donor on the description of this prize, in our…"
click at [476, 336] on textarea at bounding box center [448, 335] width 672 height 37
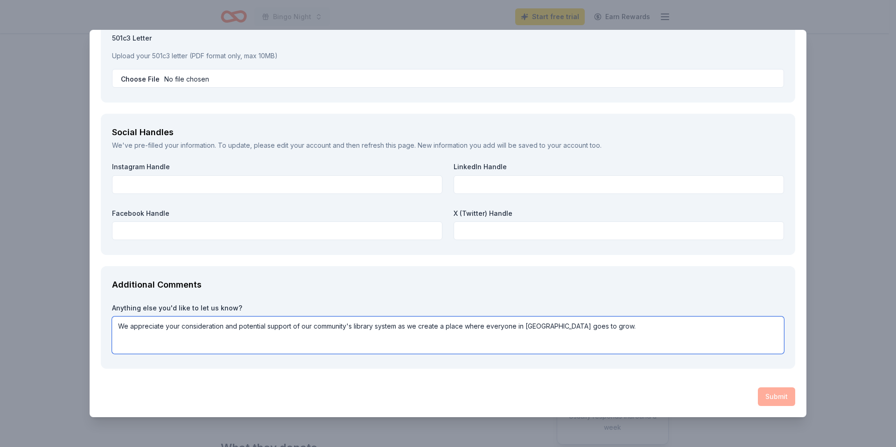
type textarea "We appreciate your consideration and potential support of our community's libra…"
click at [773, 396] on div "Submit" at bounding box center [448, 397] width 694 height 19
click at [658, 394] on div "Submit" at bounding box center [448, 397] width 694 height 19
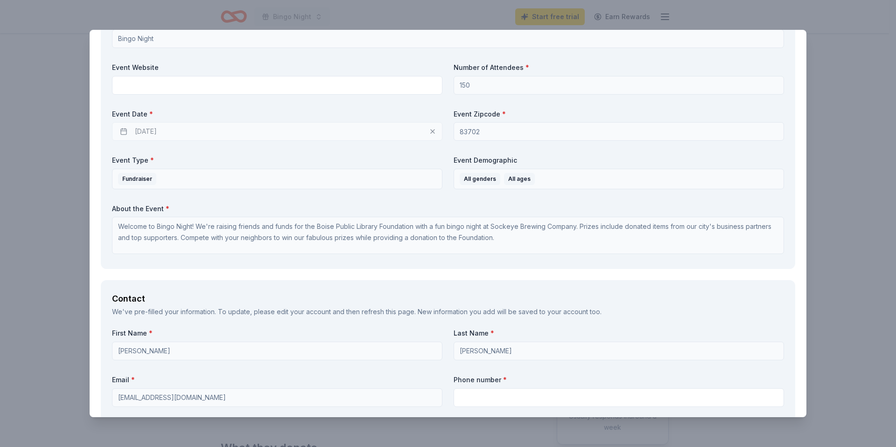
scroll to position [545, 0]
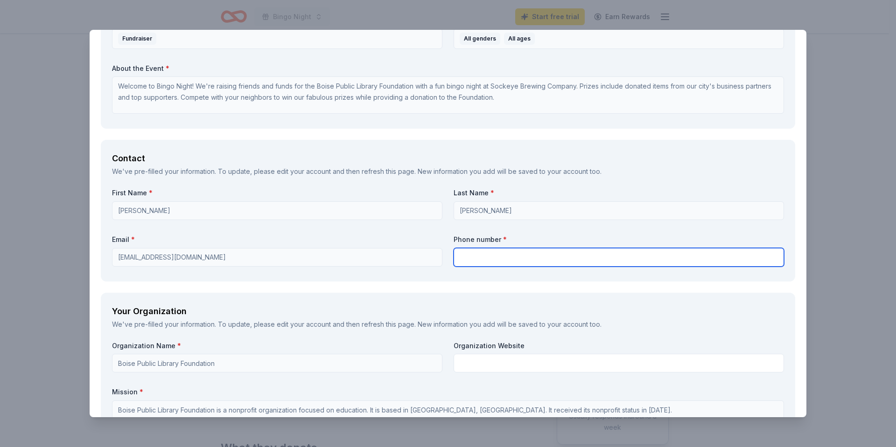
click at [535, 257] on input "text" at bounding box center [618, 257] width 330 height 19
click at [620, 254] on input "text" at bounding box center [618, 257] width 330 height 19
type input "8589979908"
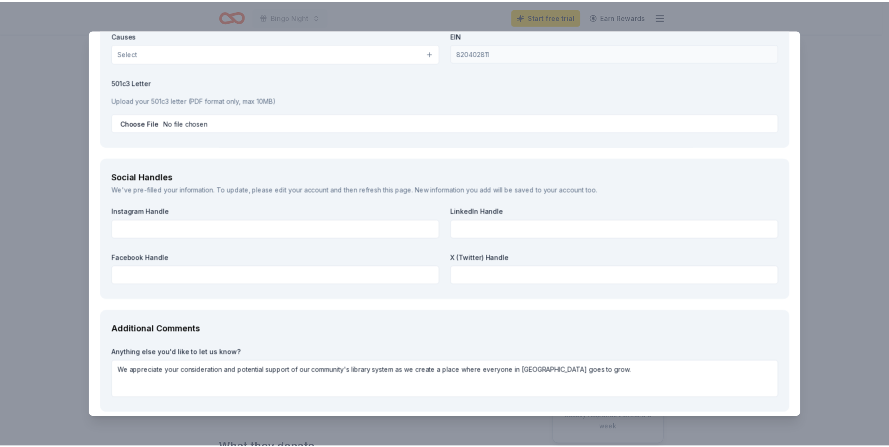
scroll to position [1012, 0]
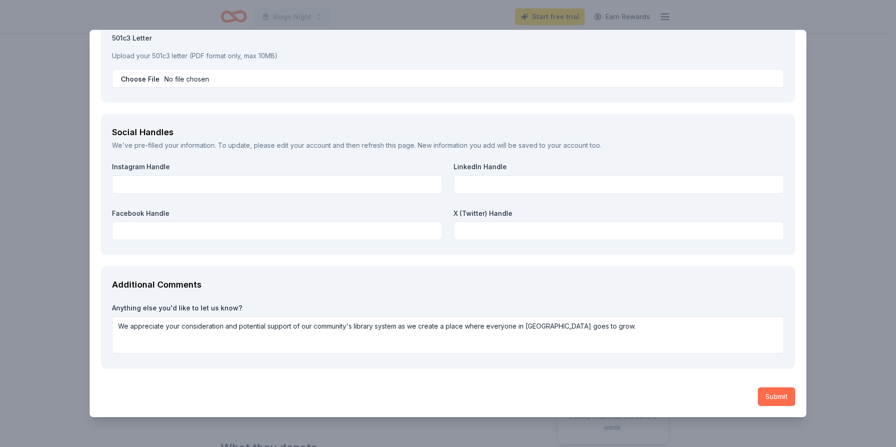
click at [773, 401] on button "Submit" at bounding box center [776, 397] width 37 height 19
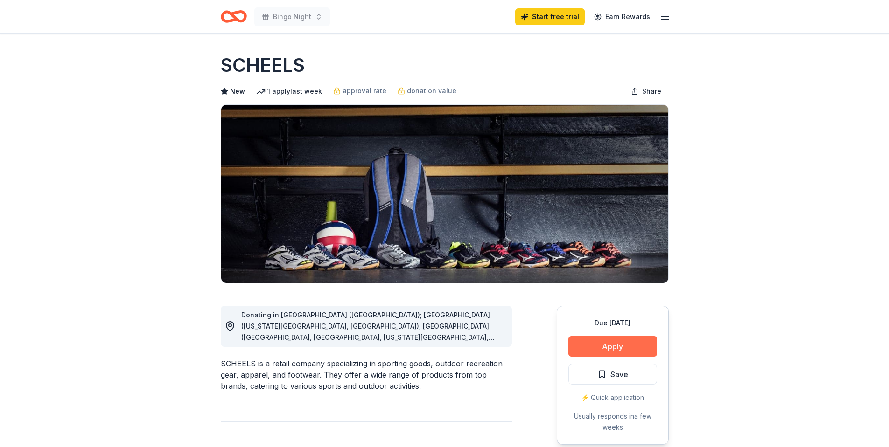
click at [612, 343] on button "Apply" at bounding box center [612, 346] width 89 height 21
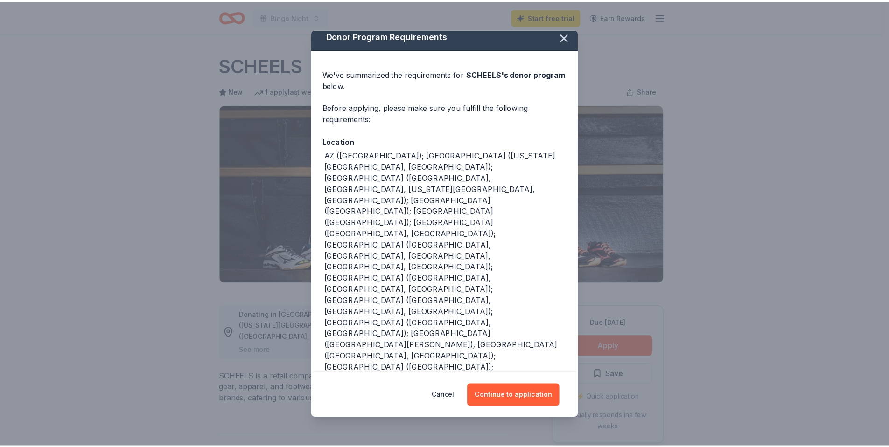
scroll to position [7, 0]
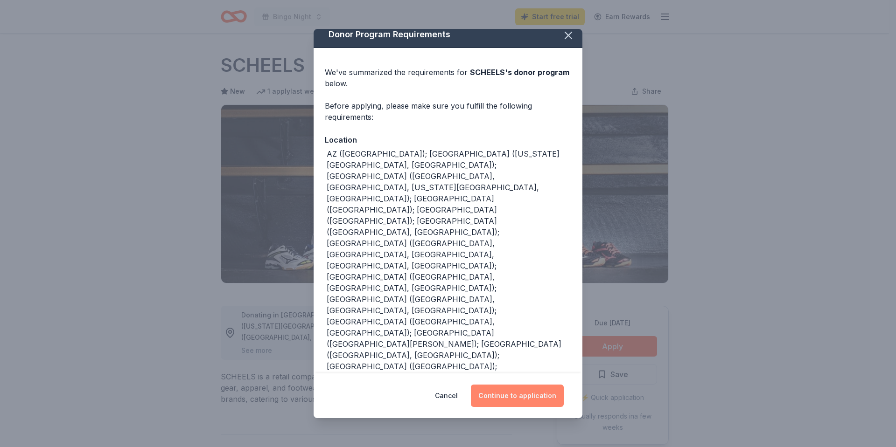
click at [519, 391] on button "Continue to application" at bounding box center [517, 396] width 93 height 22
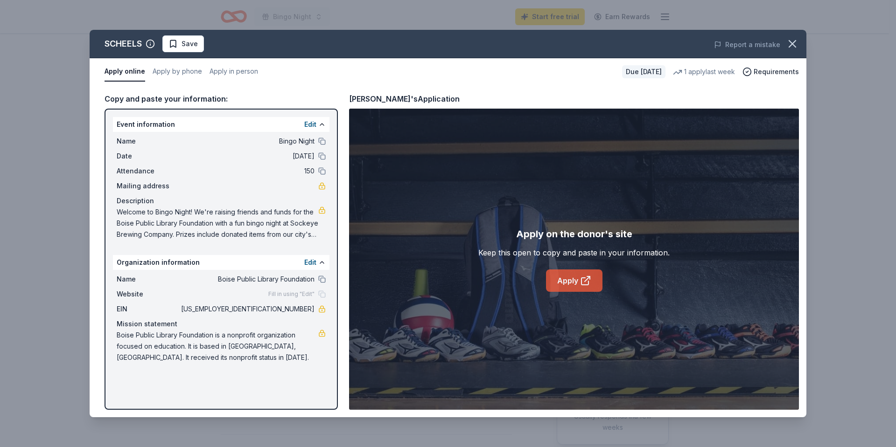
click at [568, 283] on link "Apply" at bounding box center [574, 281] width 56 height 22
click at [320, 279] on button at bounding box center [321, 279] width 7 height 7
click at [794, 46] on icon "button" at bounding box center [792, 44] width 7 height 7
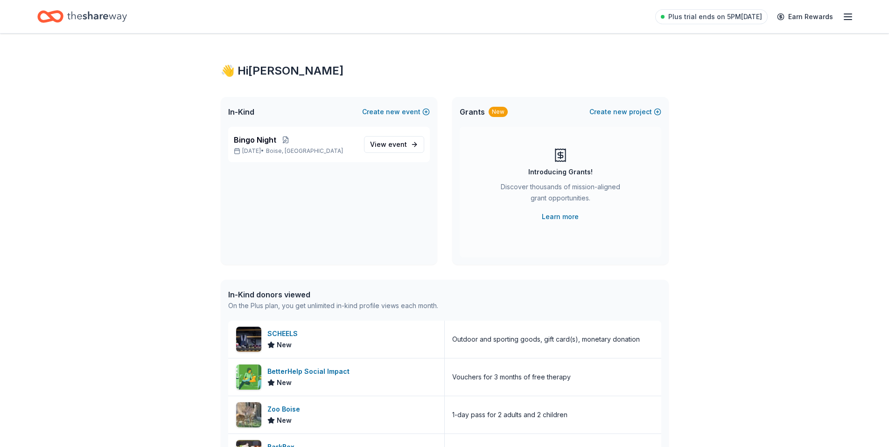
click at [182, 209] on div "👋 Hi [PERSON_NAME] In-Kind Create new event Bingo Night [DATE] • Boise, ID View…" at bounding box center [444, 342] width 889 height 617
click at [383, 142] on span "View event" at bounding box center [388, 144] width 37 height 11
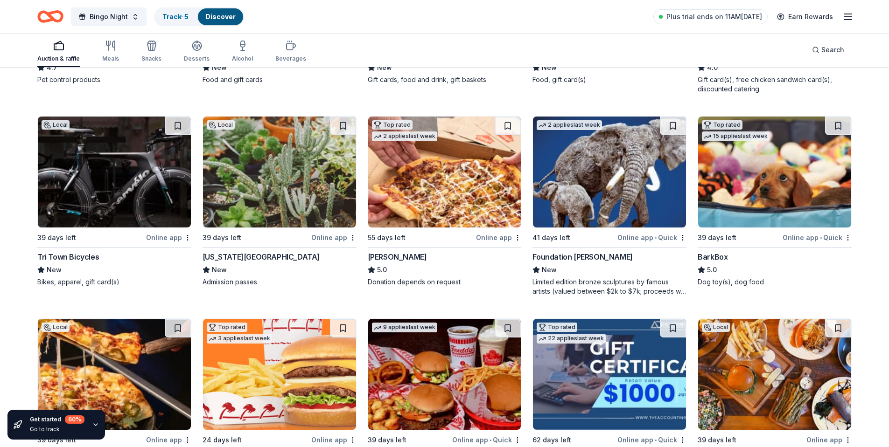
scroll to position [670, 0]
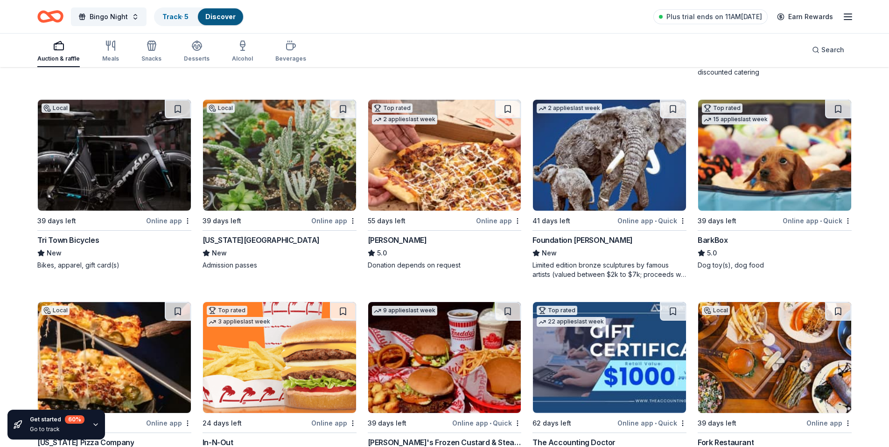
click at [603, 153] on img at bounding box center [609, 155] width 153 height 111
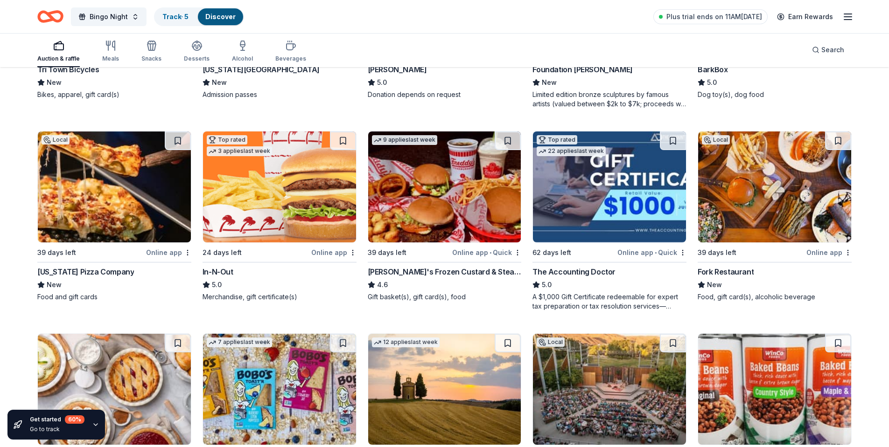
scroll to position [857, 0]
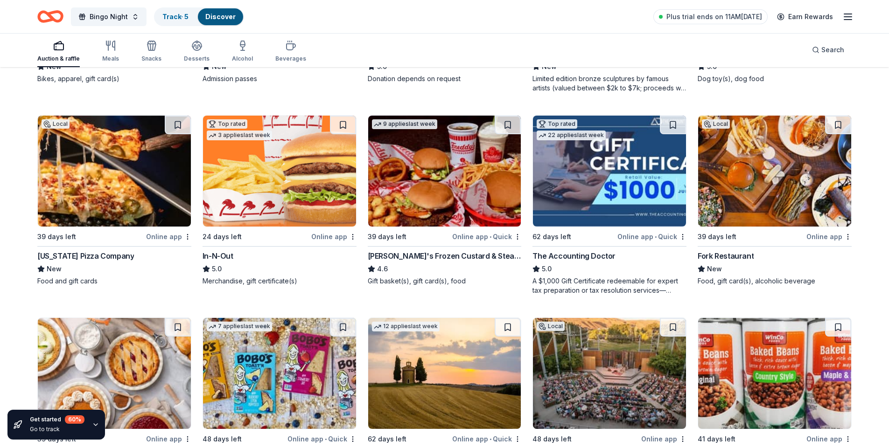
click at [775, 159] on img at bounding box center [774, 171] width 153 height 111
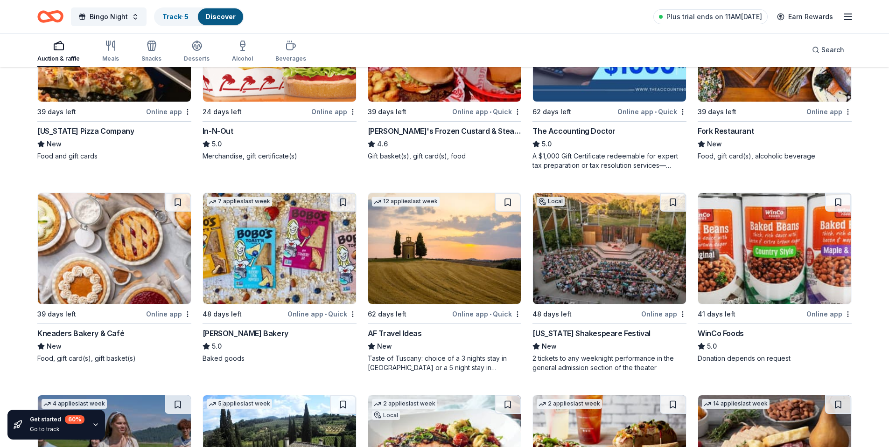
scroll to position [1029, 0]
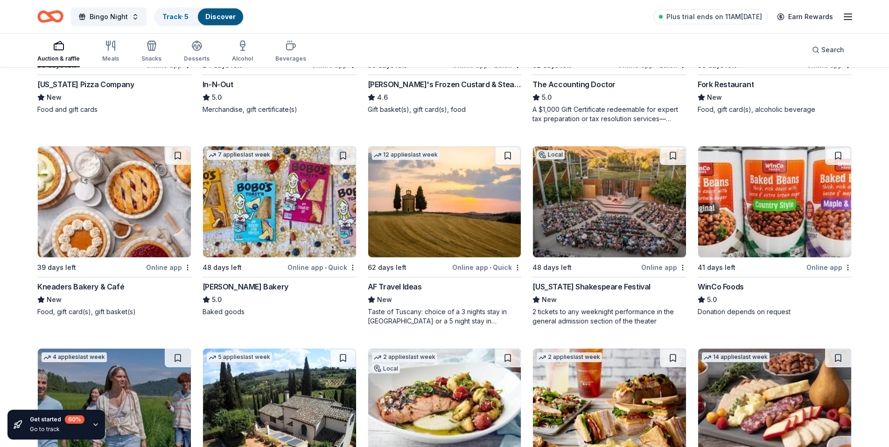
click at [296, 198] on img at bounding box center [279, 201] width 153 height 111
click at [597, 191] on img at bounding box center [609, 201] width 153 height 111
click at [772, 181] on img at bounding box center [774, 201] width 153 height 111
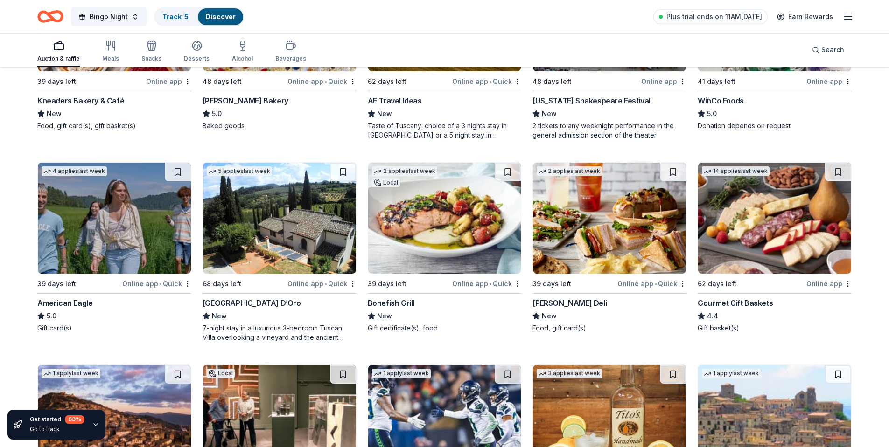
scroll to position [1215, 0]
click at [274, 202] on img at bounding box center [279, 217] width 153 height 111
click at [118, 220] on img at bounding box center [114, 217] width 153 height 111
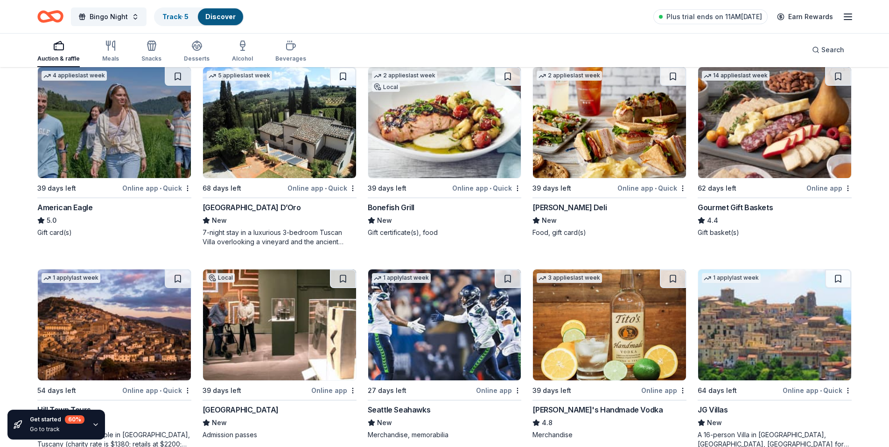
scroll to position [1294, 0]
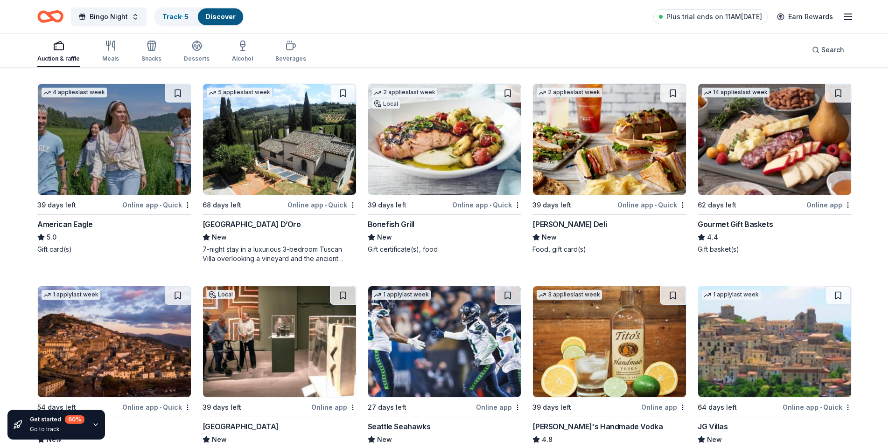
click at [742, 151] on img at bounding box center [774, 139] width 153 height 111
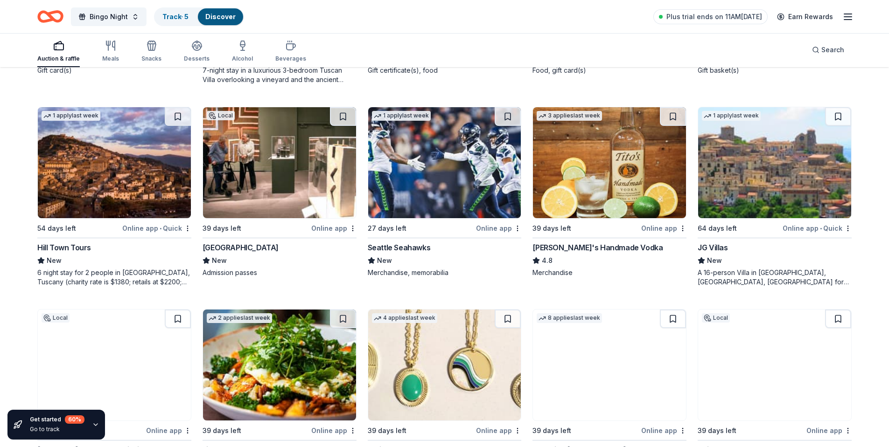
scroll to position [1480, 0]
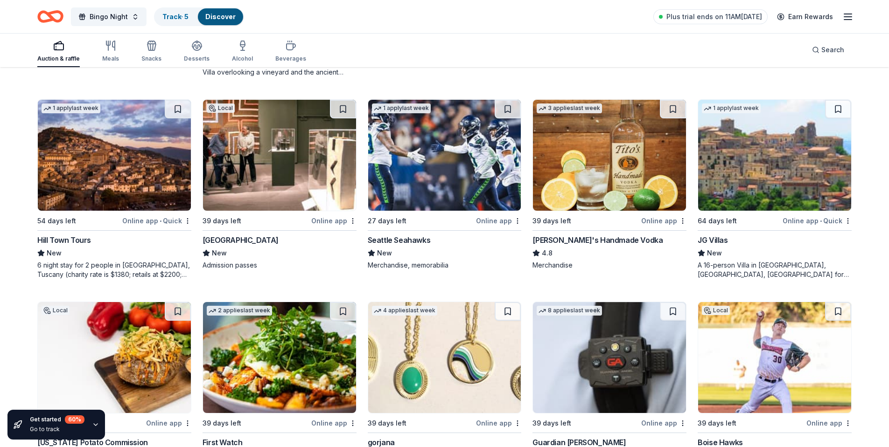
click at [454, 146] on img at bounding box center [444, 155] width 153 height 111
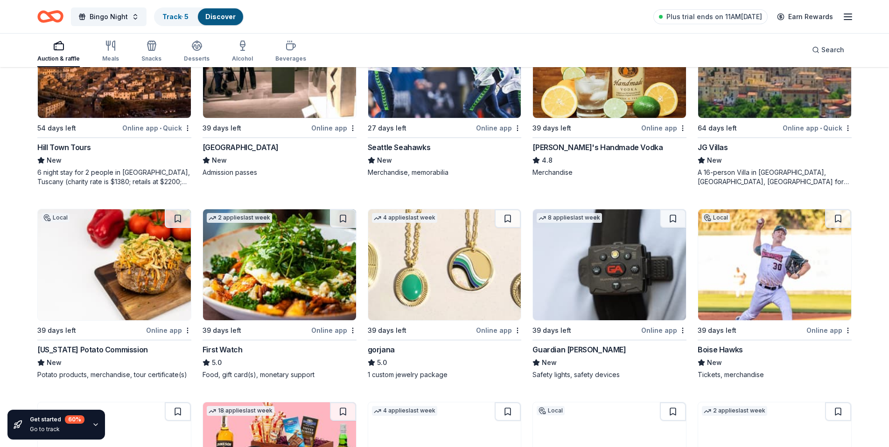
scroll to position [1573, 0]
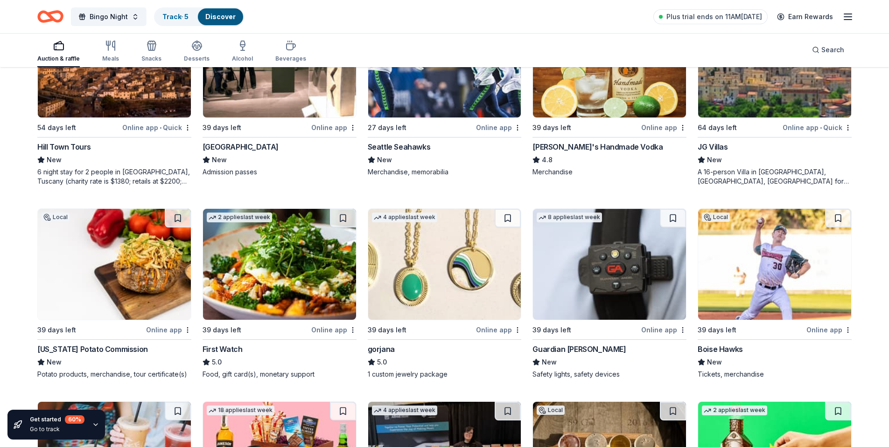
click at [447, 239] on img at bounding box center [444, 264] width 153 height 111
click at [789, 264] on img at bounding box center [774, 264] width 153 height 111
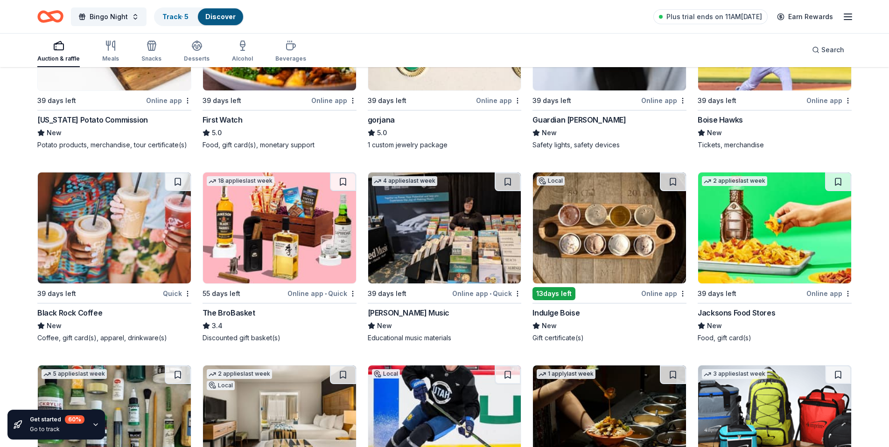
scroll to position [1820, 0]
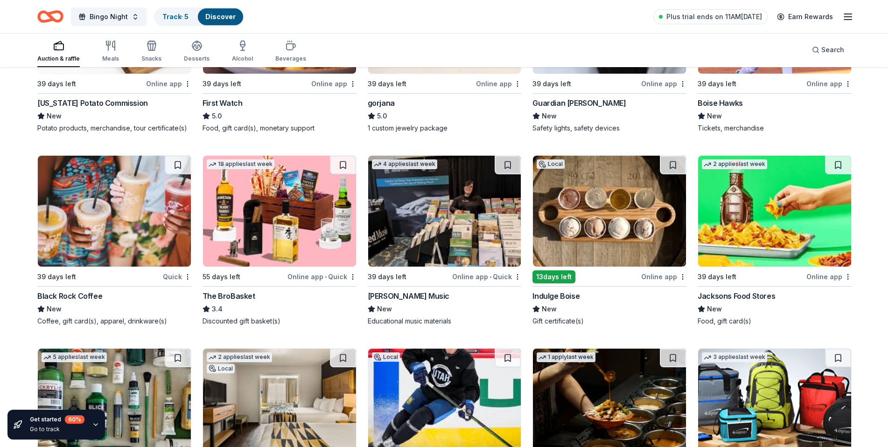
click at [285, 207] on img at bounding box center [279, 211] width 153 height 111
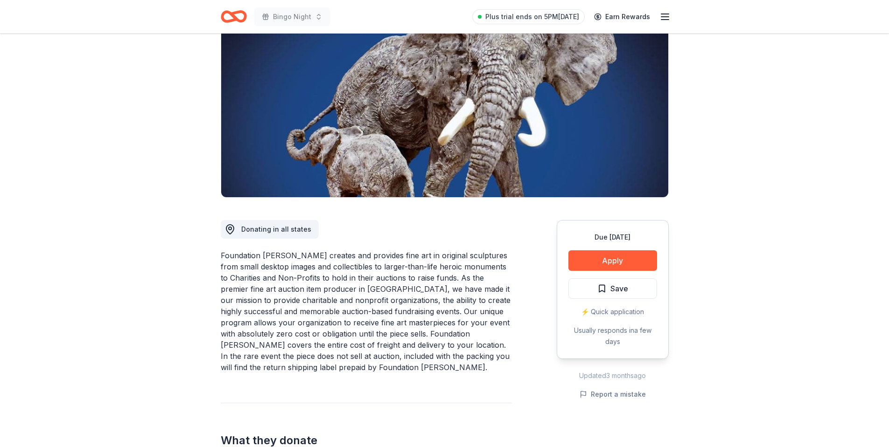
scroll to position [93, 0]
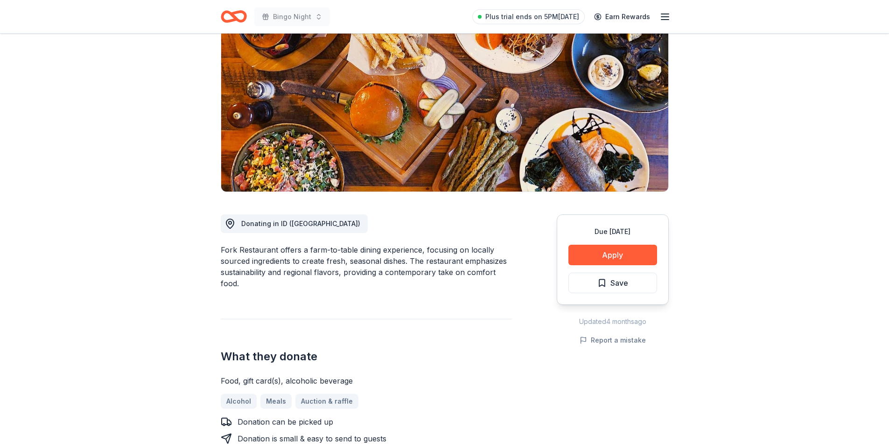
scroll to position [93, 0]
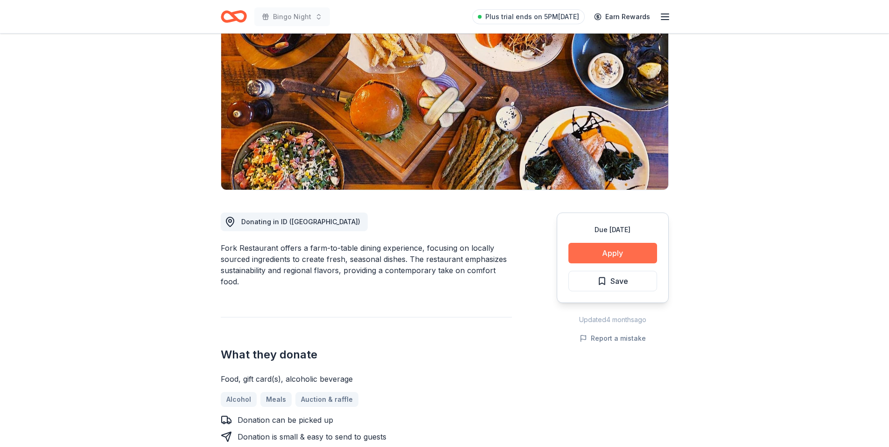
click at [590, 252] on button "Apply" at bounding box center [612, 253] width 89 height 21
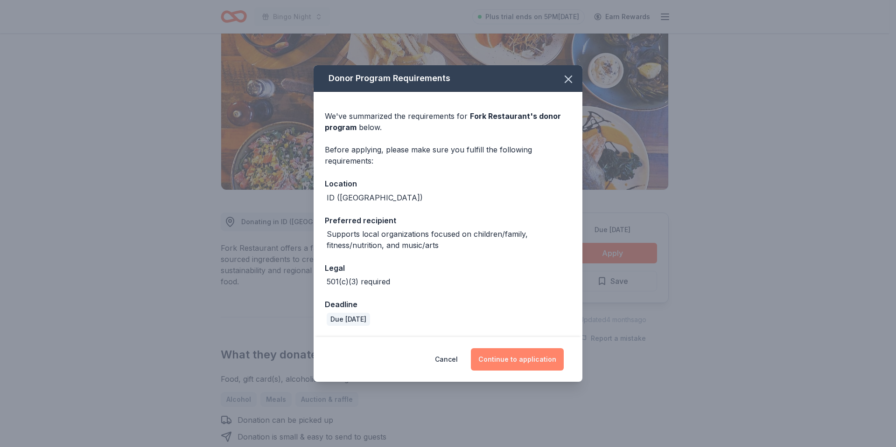
click at [536, 360] on button "Continue to application" at bounding box center [517, 359] width 93 height 22
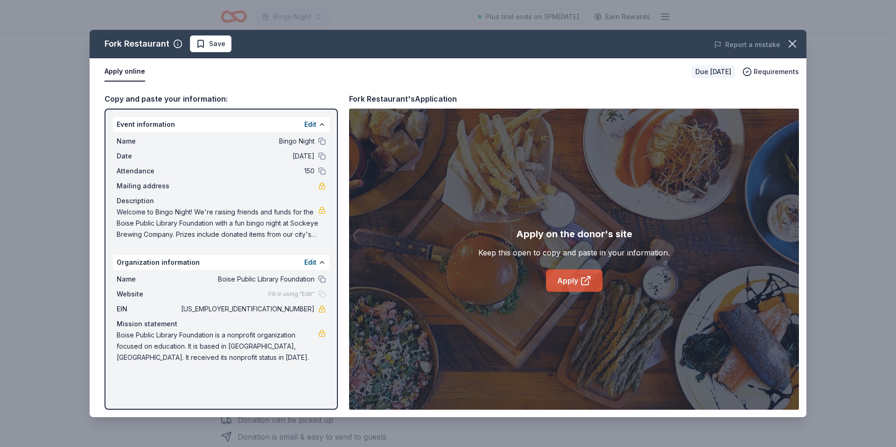
click at [574, 278] on link "Apply" at bounding box center [574, 281] width 56 height 22
click at [796, 43] on icon "button" at bounding box center [792, 43] width 13 height 13
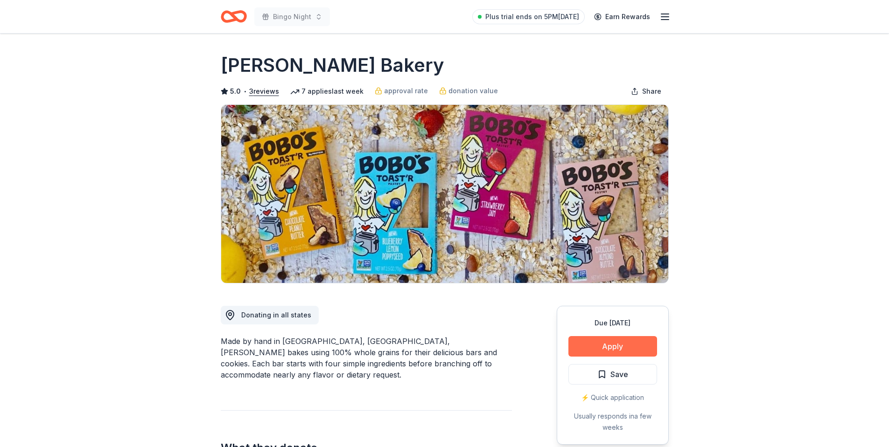
click at [601, 348] on button "Apply" at bounding box center [612, 346] width 89 height 21
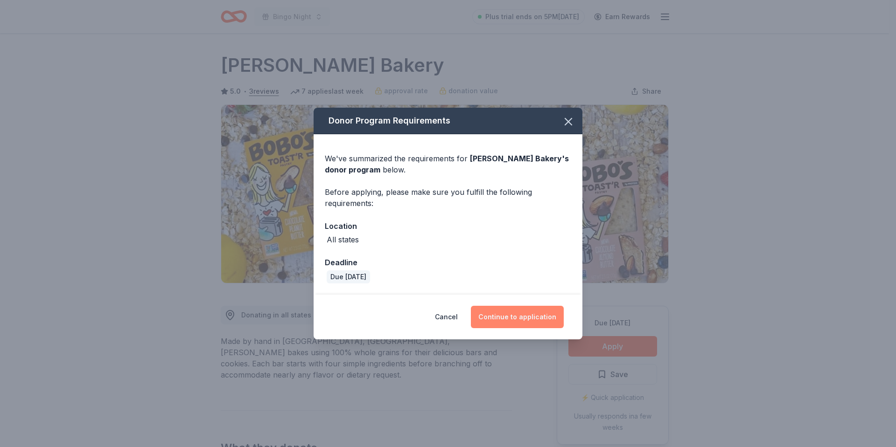
click at [526, 315] on button "Continue to application" at bounding box center [517, 317] width 93 height 22
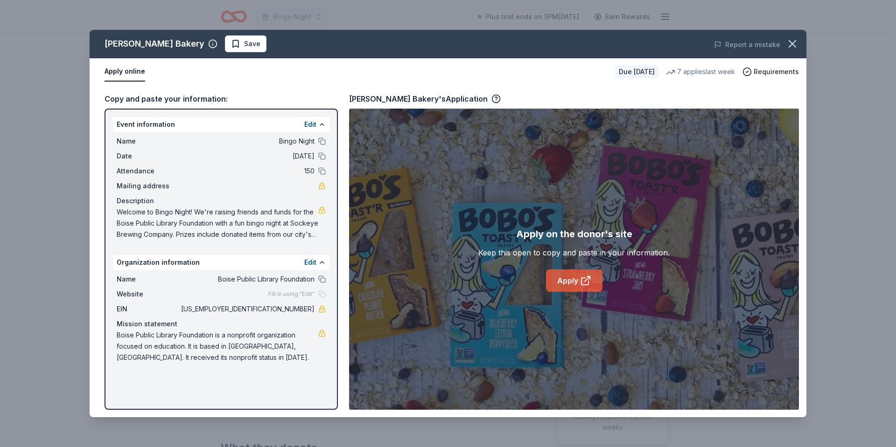
click at [567, 285] on link "Apply" at bounding box center [574, 281] width 56 height 22
click at [734, 46] on button "Report a mistake" at bounding box center [747, 44] width 66 height 11
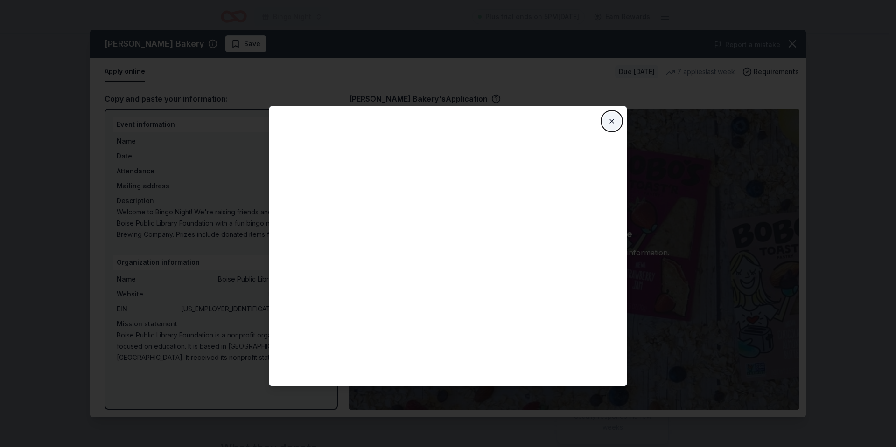
click at [616, 118] on button "Close" at bounding box center [611, 121] width 19 height 19
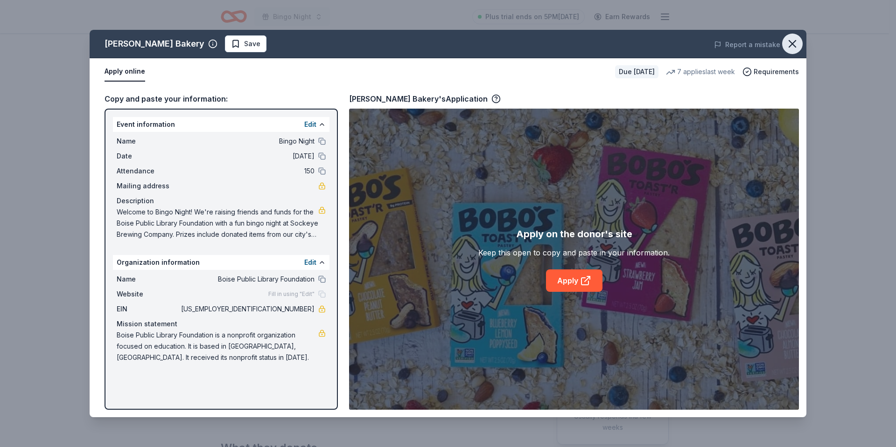
click at [791, 40] on icon "button" at bounding box center [792, 43] width 13 height 13
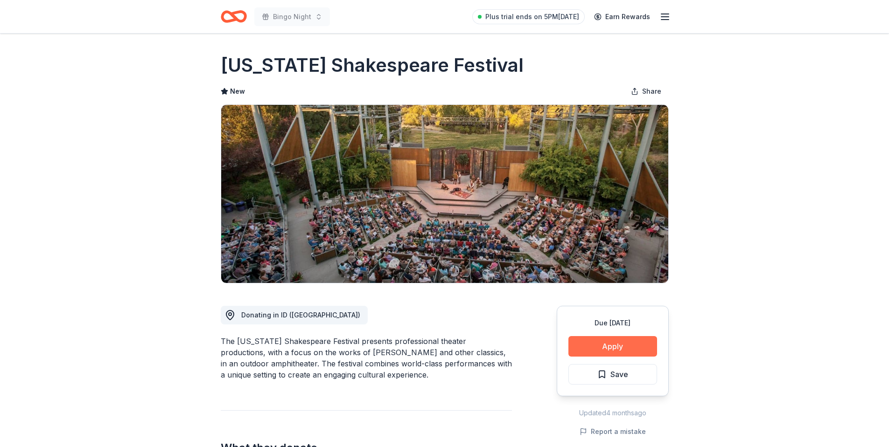
click at [612, 340] on button "Apply" at bounding box center [612, 346] width 89 height 21
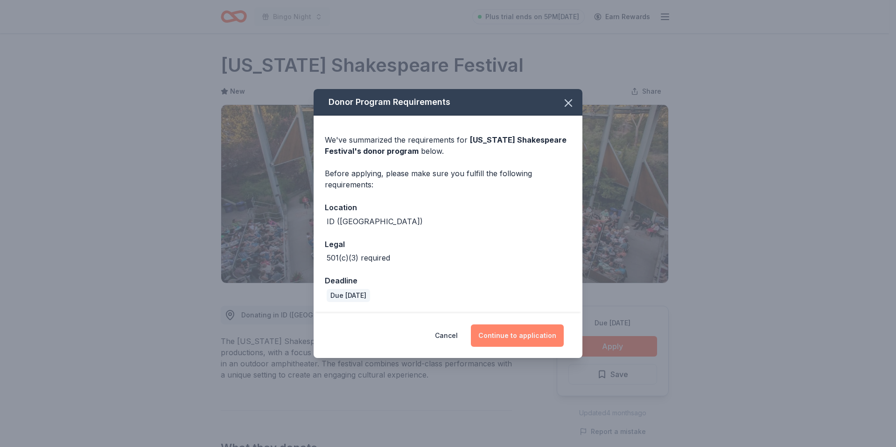
click at [536, 335] on button "Continue to application" at bounding box center [517, 336] width 93 height 22
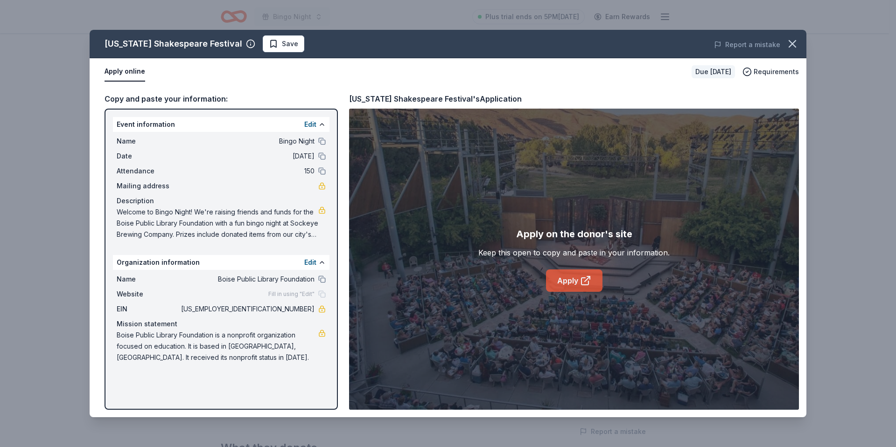
click at [576, 281] on link "Apply" at bounding box center [574, 281] width 56 height 22
click at [790, 43] on icon "button" at bounding box center [792, 43] width 13 height 13
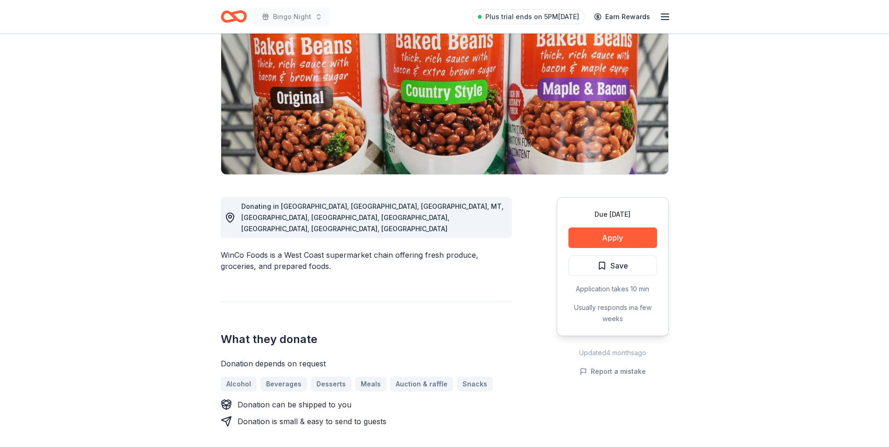
scroll to position [140, 0]
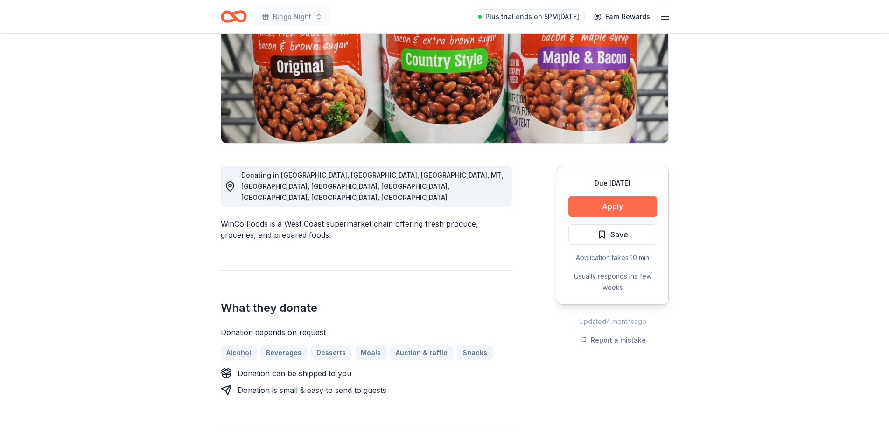
click button "Apply"
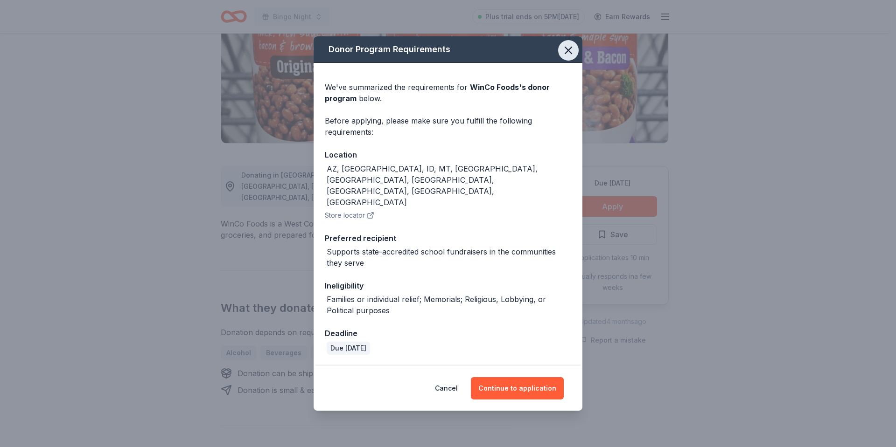
click icon "button"
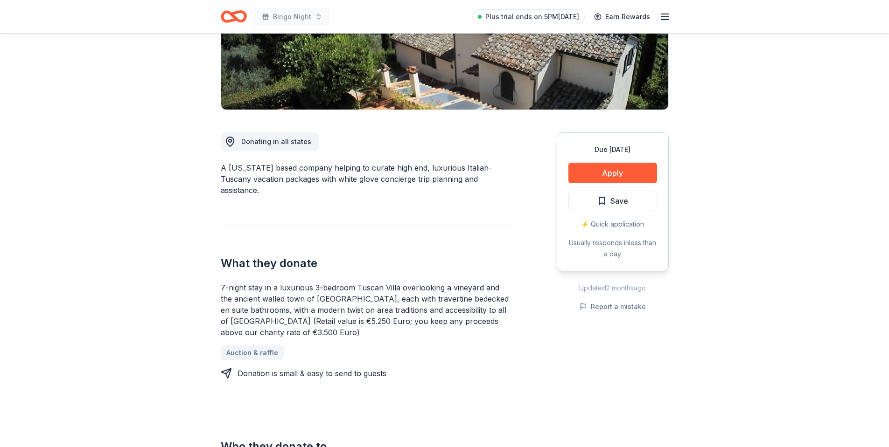
scroll to position [187, 0]
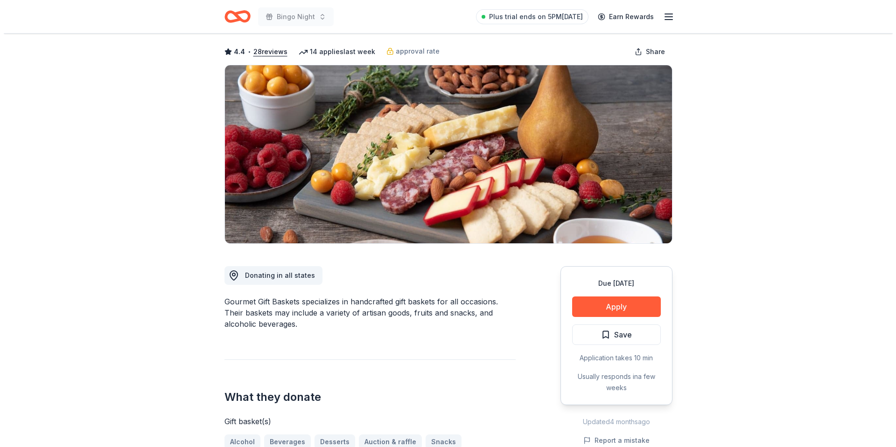
scroll to position [93, 0]
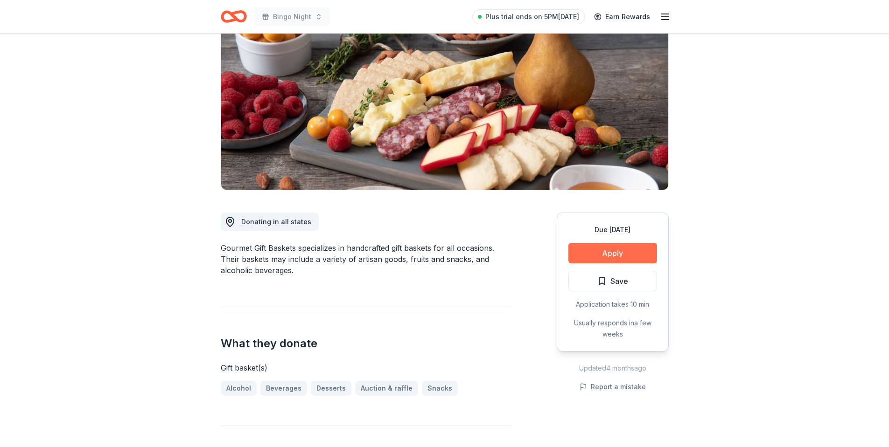
click at [608, 253] on button "Apply" at bounding box center [612, 253] width 89 height 21
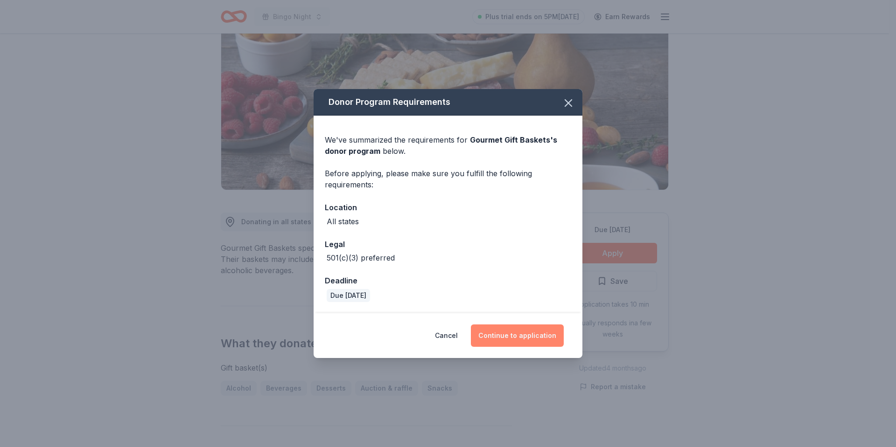
click at [510, 331] on button "Continue to application" at bounding box center [517, 336] width 93 height 22
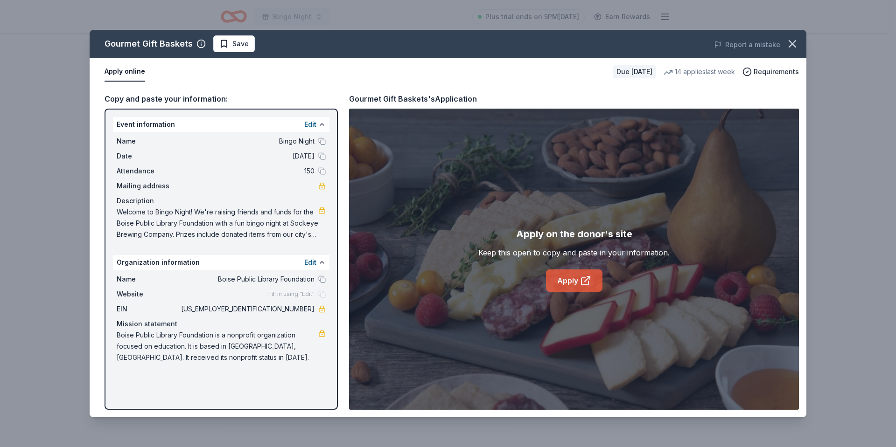
click at [570, 279] on link "Apply" at bounding box center [574, 281] width 56 height 22
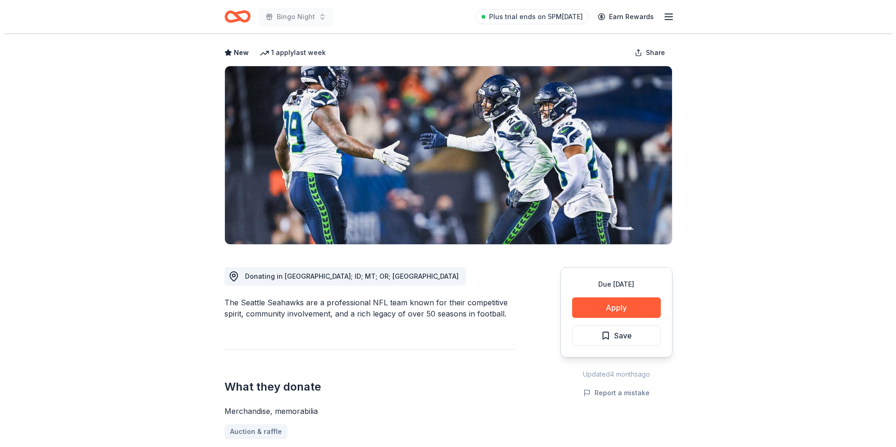
scroll to position [93, 0]
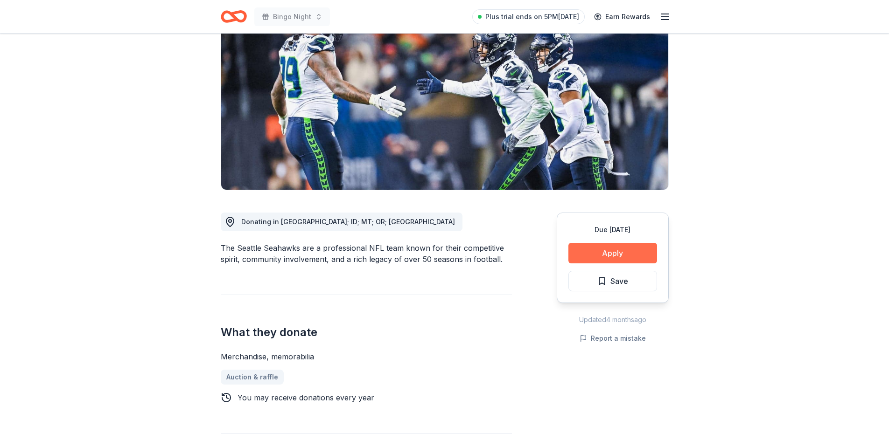
click at [594, 258] on button "Apply" at bounding box center [612, 253] width 89 height 21
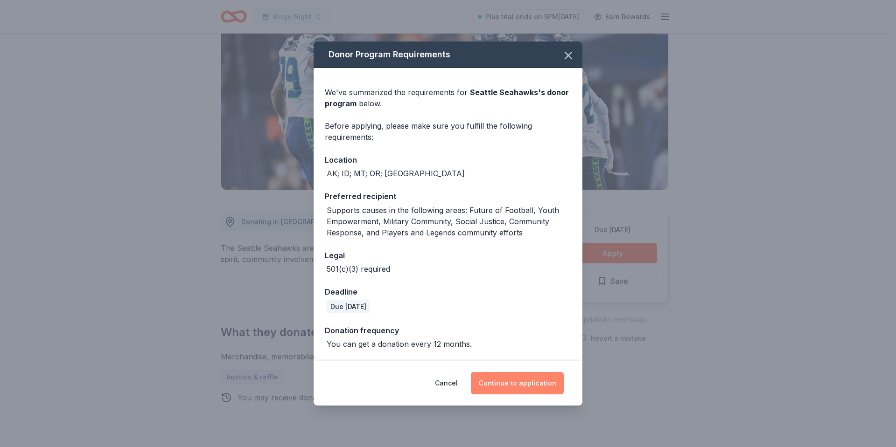
click at [527, 387] on button "Continue to application" at bounding box center [517, 383] width 93 height 22
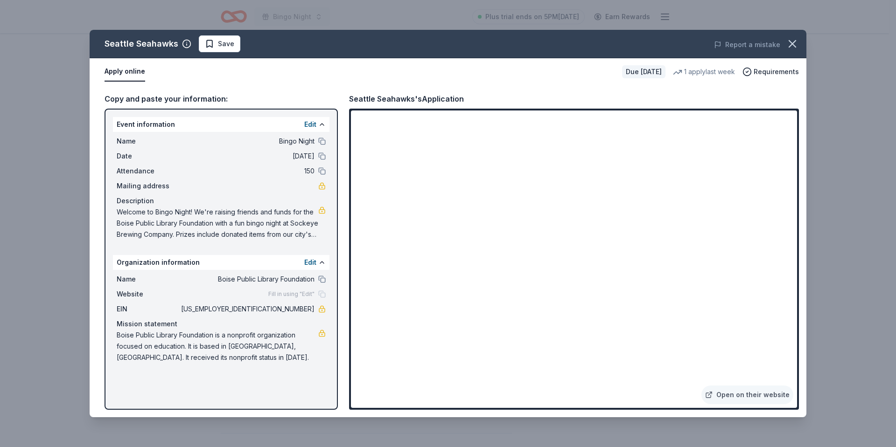
click at [459, 99] on div "Seattle Seahawks's Application" at bounding box center [406, 99] width 115 height 12
click at [740, 394] on link "Open on their website" at bounding box center [747, 395] width 92 height 19
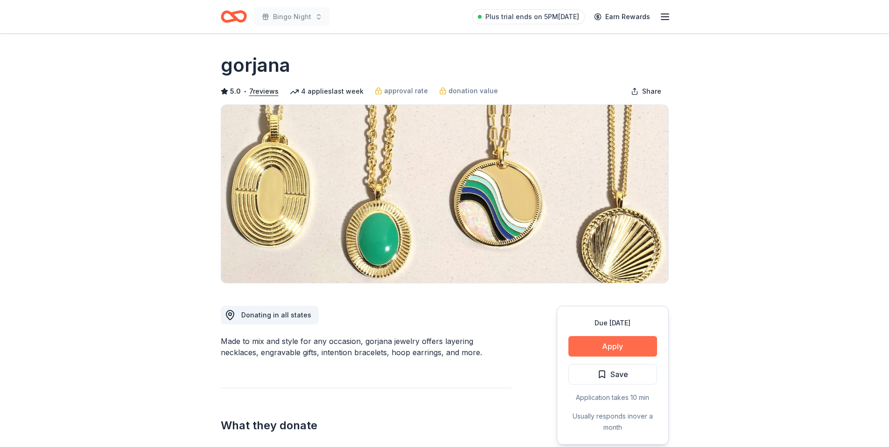
click at [600, 347] on button "Apply" at bounding box center [612, 346] width 89 height 21
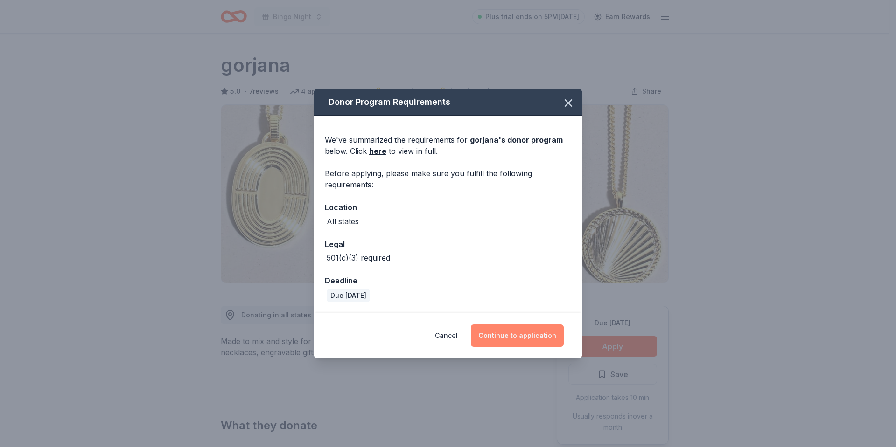
click at [506, 336] on button "Continue to application" at bounding box center [517, 336] width 93 height 22
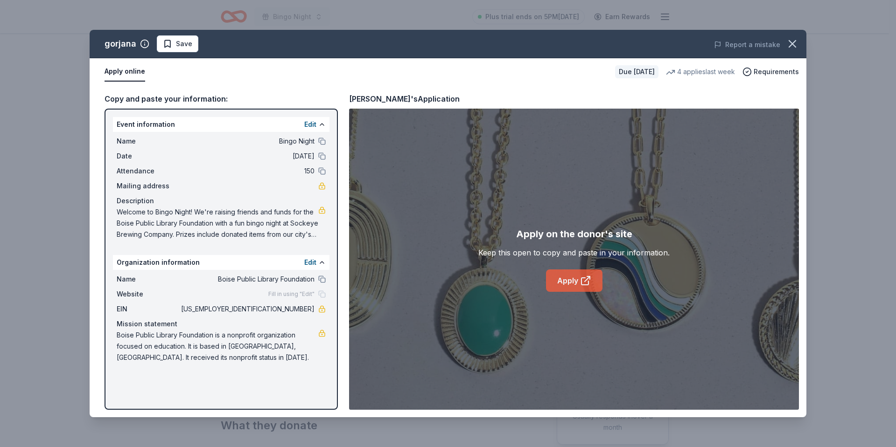
click at [567, 287] on link "Apply" at bounding box center [574, 281] width 56 height 22
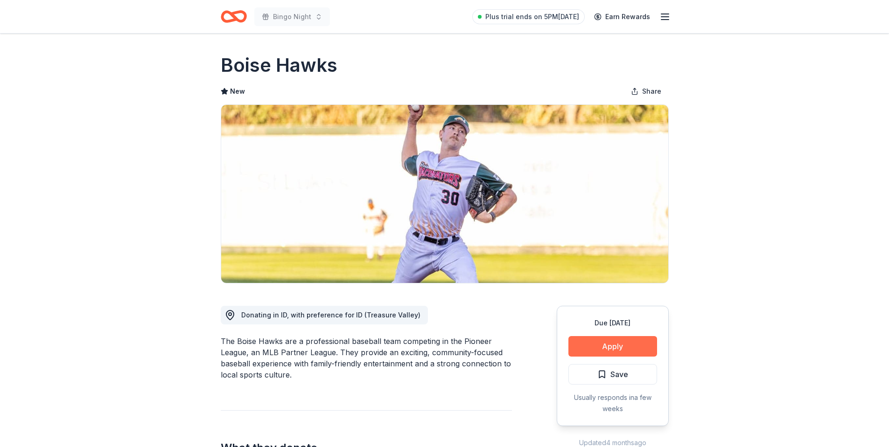
click at [617, 342] on button "Apply" at bounding box center [612, 346] width 89 height 21
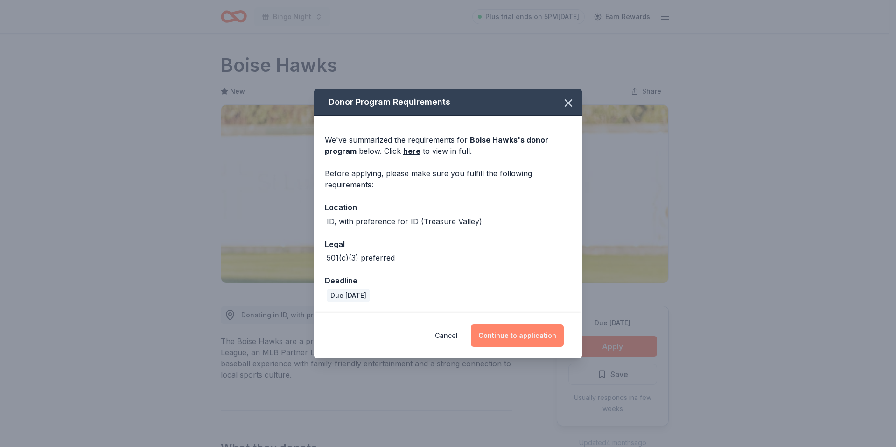
click at [513, 326] on button "Continue to application" at bounding box center [517, 336] width 93 height 22
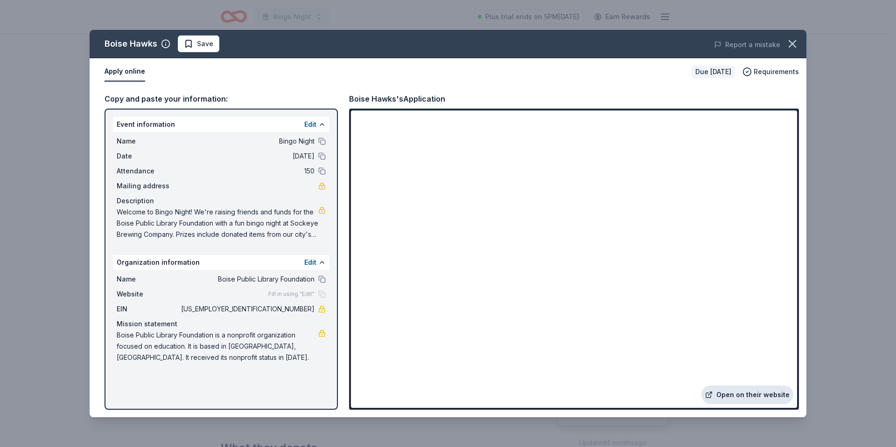
click at [739, 395] on link "Open on their website" at bounding box center [747, 395] width 92 height 19
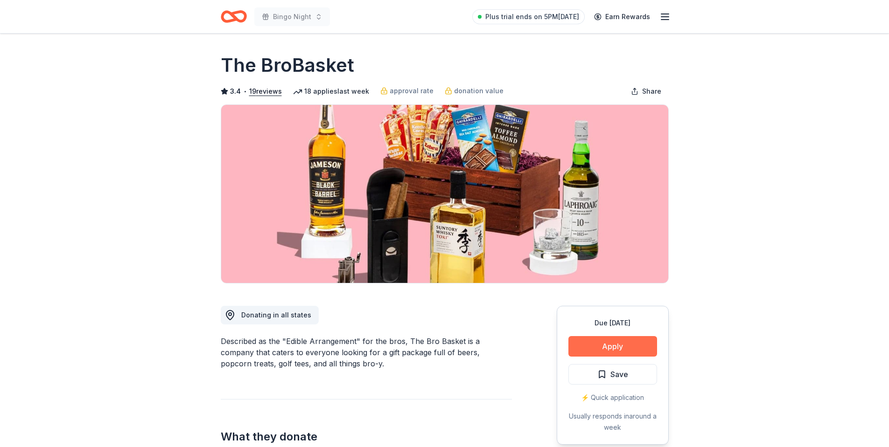
click at [600, 343] on button "Apply" at bounding box center [612, 346] width 89 height 21
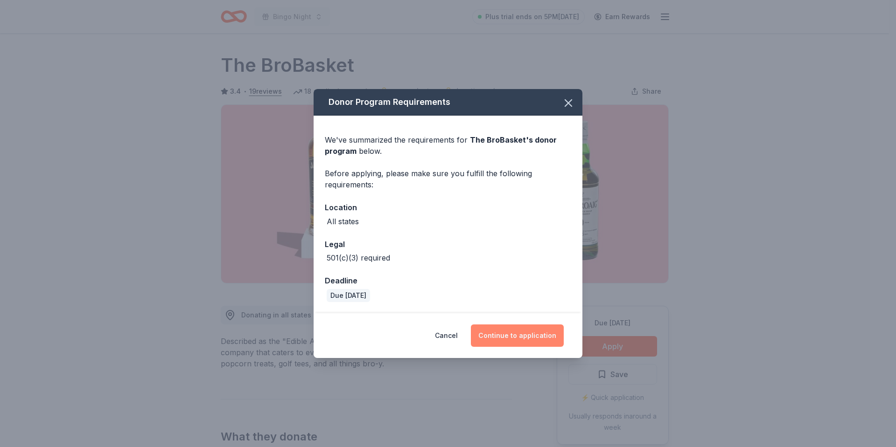
drag, startPoint x: 509, startPoint y: 333, endPoint x: 503, endPoint y: 333, distance: 6.5
click at [507, 333] on button "Continue to application" at bounding box center [517, 336] width 93 height 22
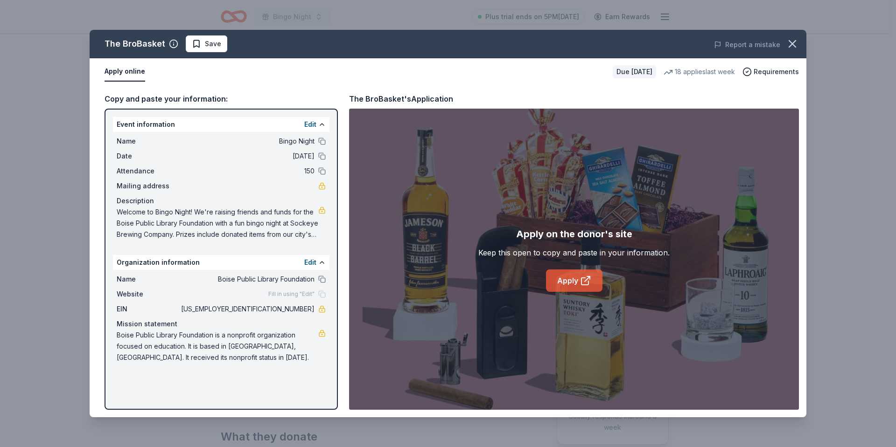
click at [564, 284] on link "Apply" at bounding box center [574, 281] width 56 height 22
